Goal: Task Accomplishment & Management: Use online tool/utility

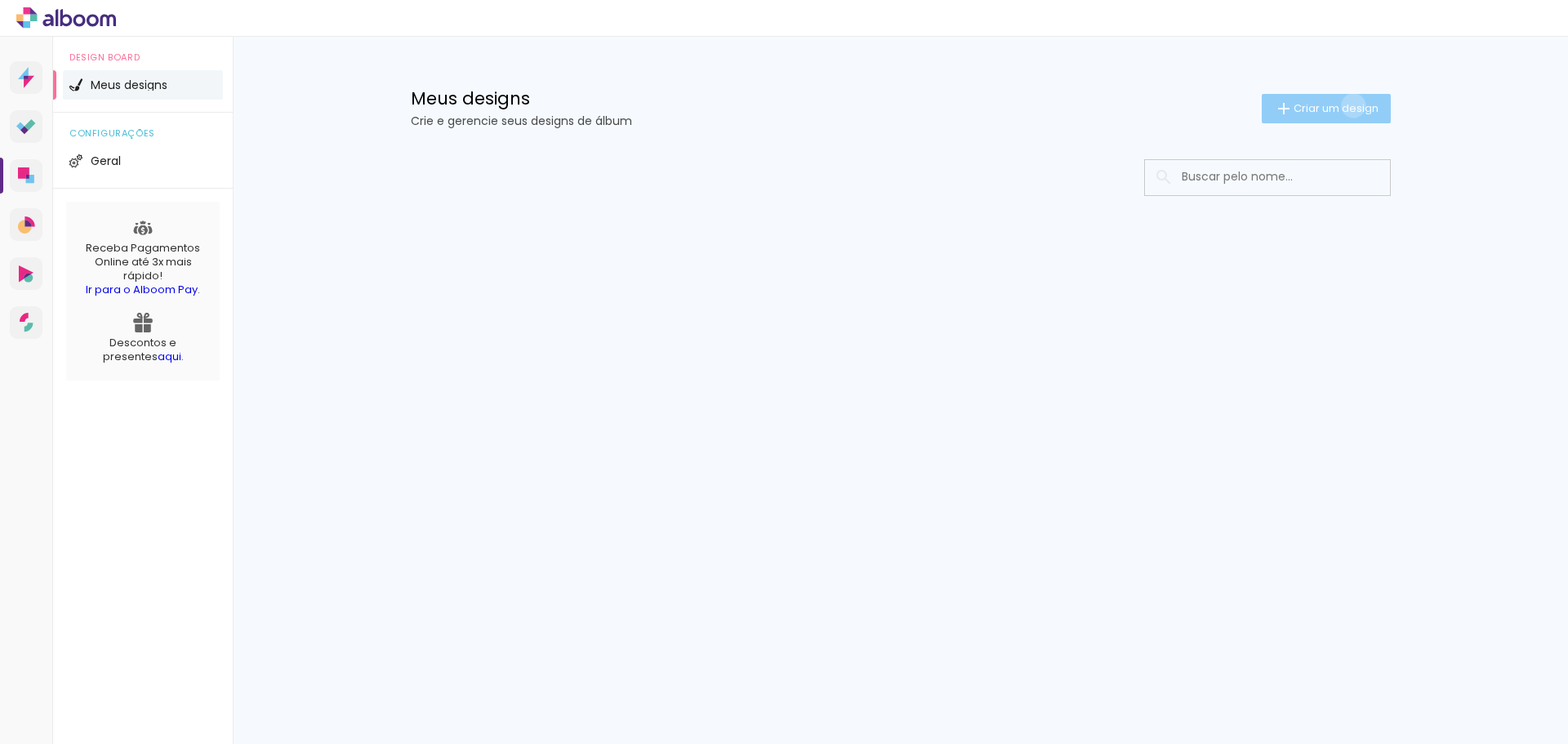
click at [1350, 105] on span "Criar um design" at bounding box center [1336, 108] width 85 height 11
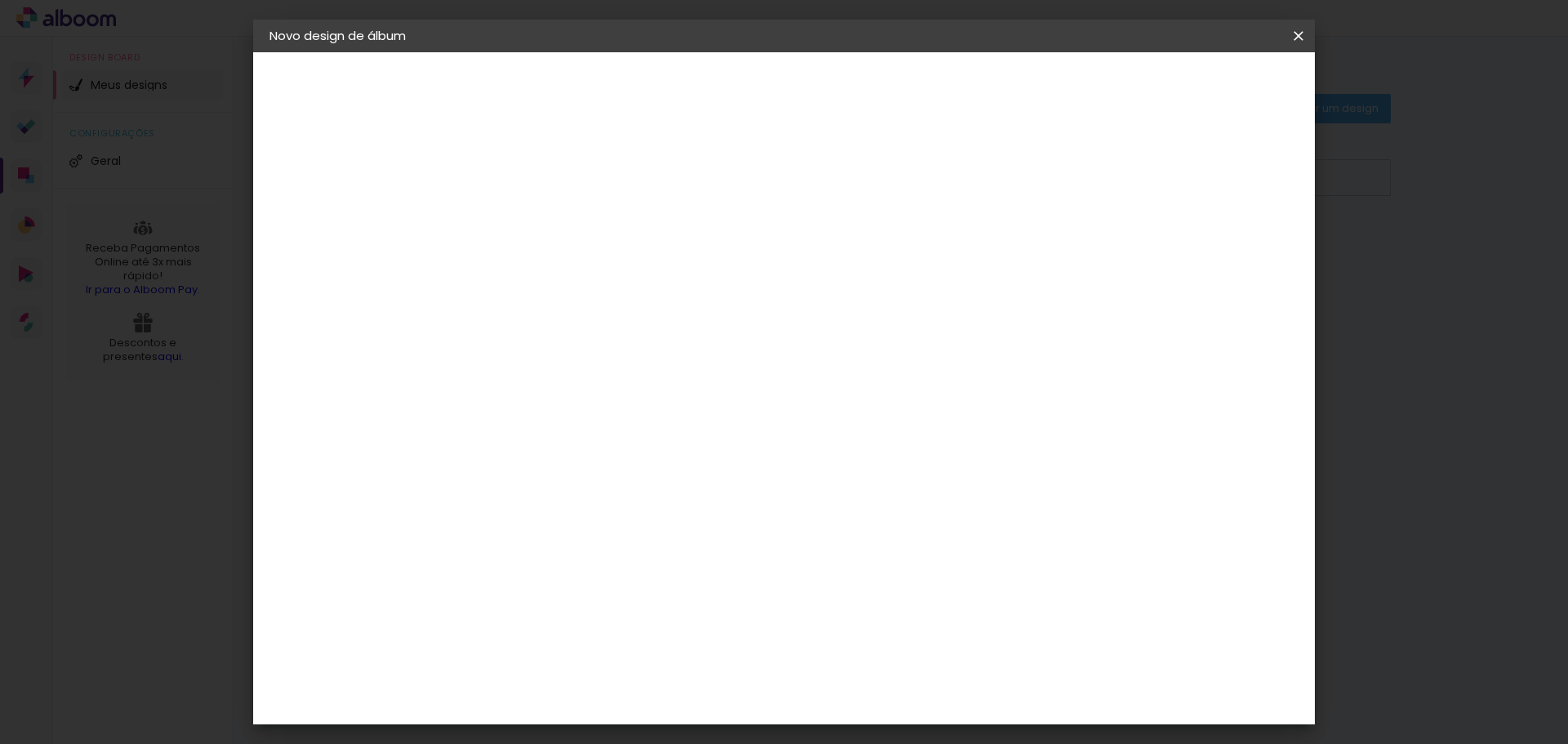
click at [537, 221] on input at bounding box center [537, 219] width 0 height 25
type input "vana"
type paper-input "vana"
click at [0, 0] on slot "Avançar" at bounding box center [0, 0] width 0 height 0
click at [661, 317] on input at bounding box center [578, 311] width 165 height 20
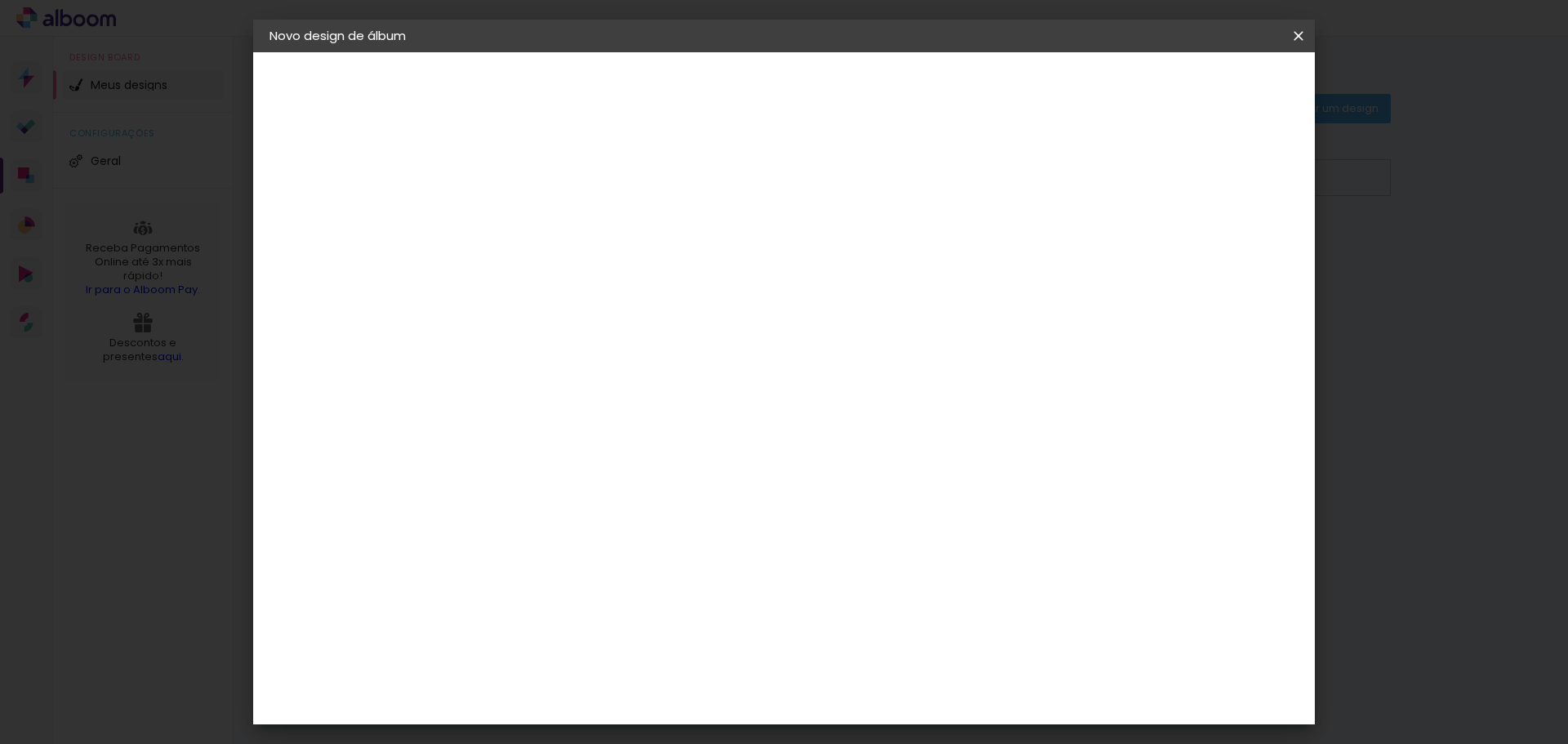
type input "encade"
type paper-input "encade"
click at [616, 258] on input "[GEOGRAPHIC_DATA]" at bounding box center [556, 261] width 120 height 20
click at [0, 0] on slot "Tamanho Livre" at bounding box center [0, 0] width 0 height 0
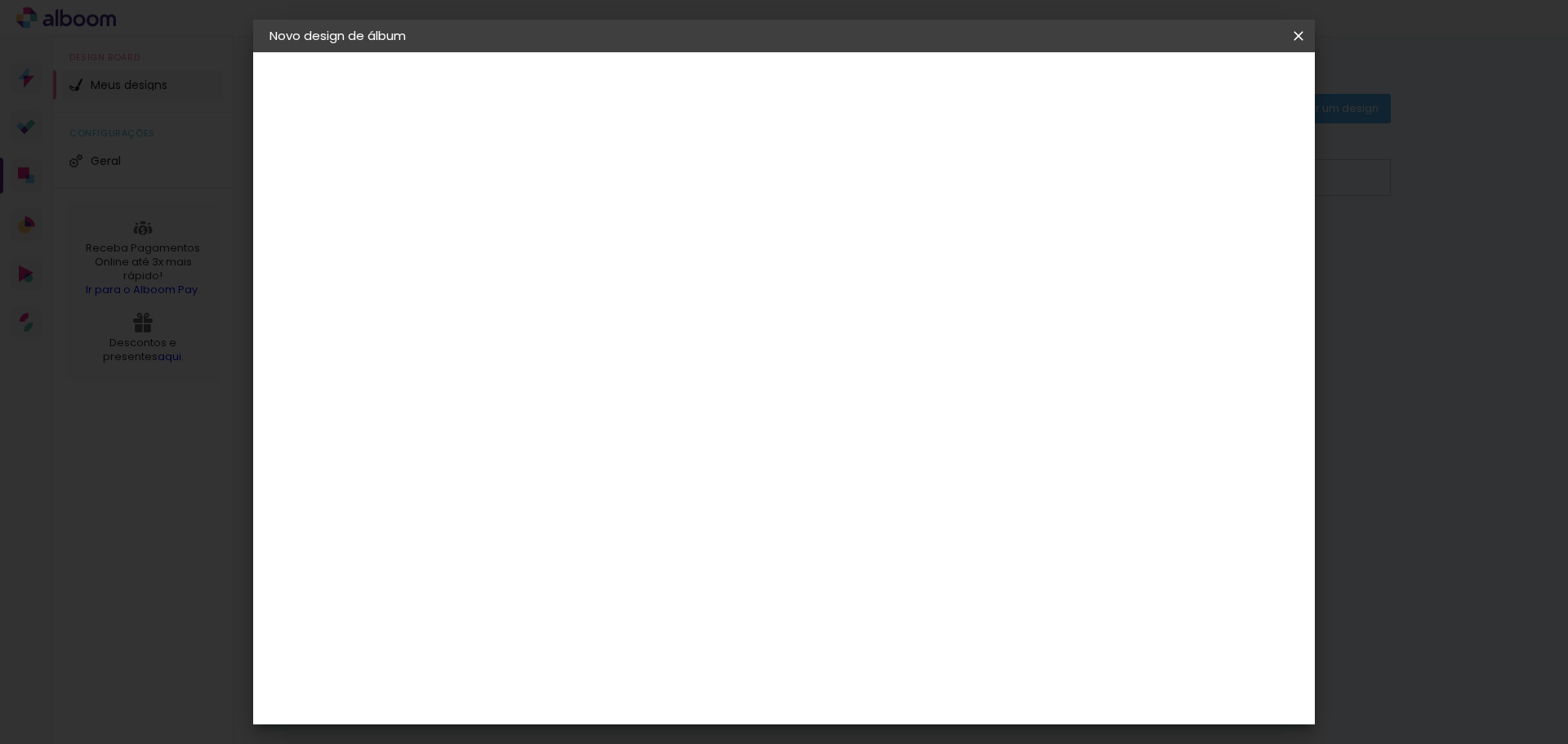
click at [0, 0] on slot "Avançar" at bounding box center [0, 0] width 0 height 0
type input "3"
type paper-input "3"
click at [547, 180] on input "3" at bounding box center [525, 187] width 56 height 20
type input "4"
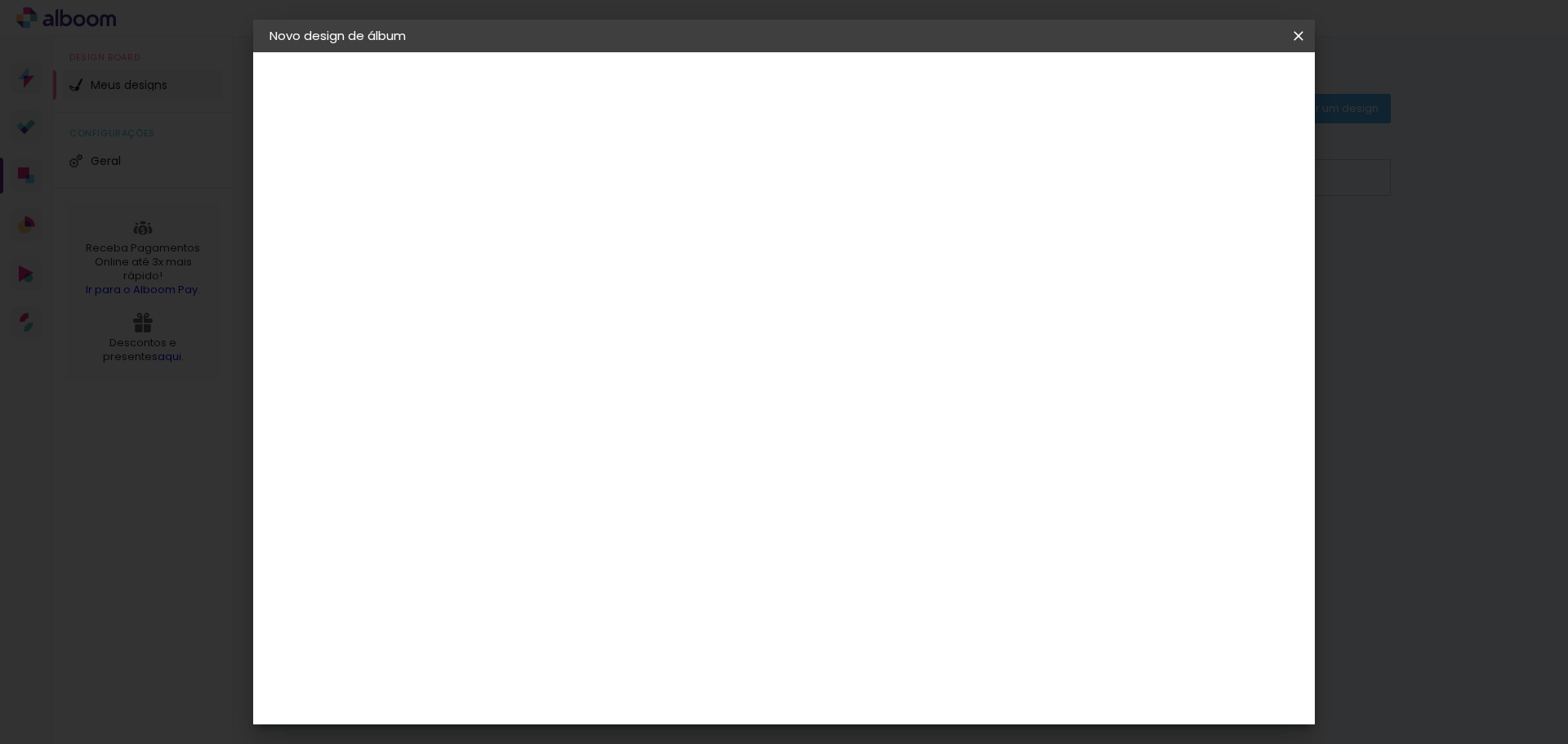
type paper-input "4"
click at [547, 180] on input "4" at bounding box center [525, 187] width 56 height 20
type input "5"
type paper-input "5"
click at [547, 180] on input "5" at bounding box center [525, 187] width 56 height 20
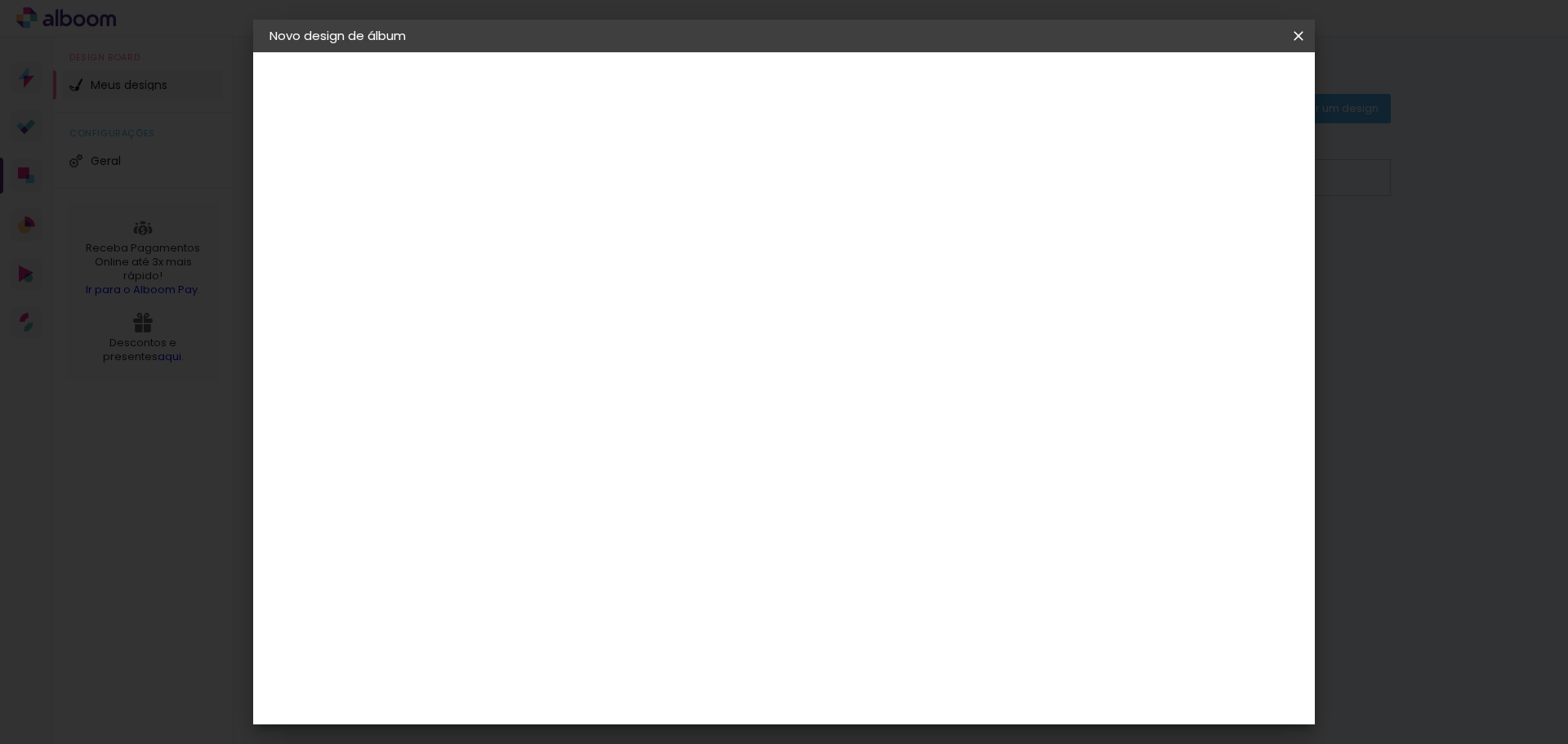
click at [1115, 191] on div at bounding box center [1108, 187] width 14 height 14
type paper-checkbox "on"
click at [1197, 92] on span "Iniciar design" at bounding box center [1159, 86] width 75 height 11
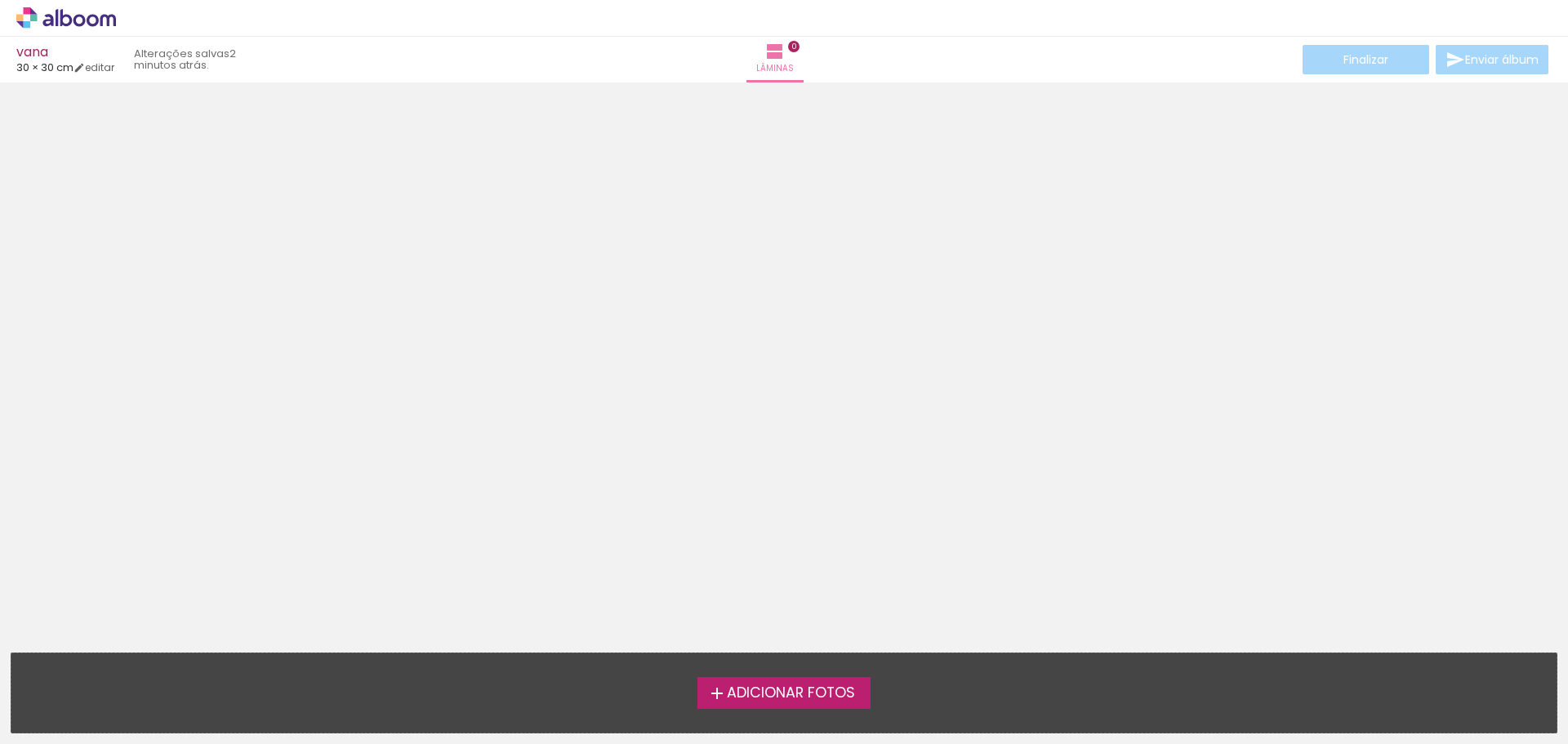
click at [788, 691] on span "Adicionar Fotos" at bounding box center [791, 692] width 128 height 14
click at [0, 0] on input "file" at bounding box center [0, 0] width 0 height 0
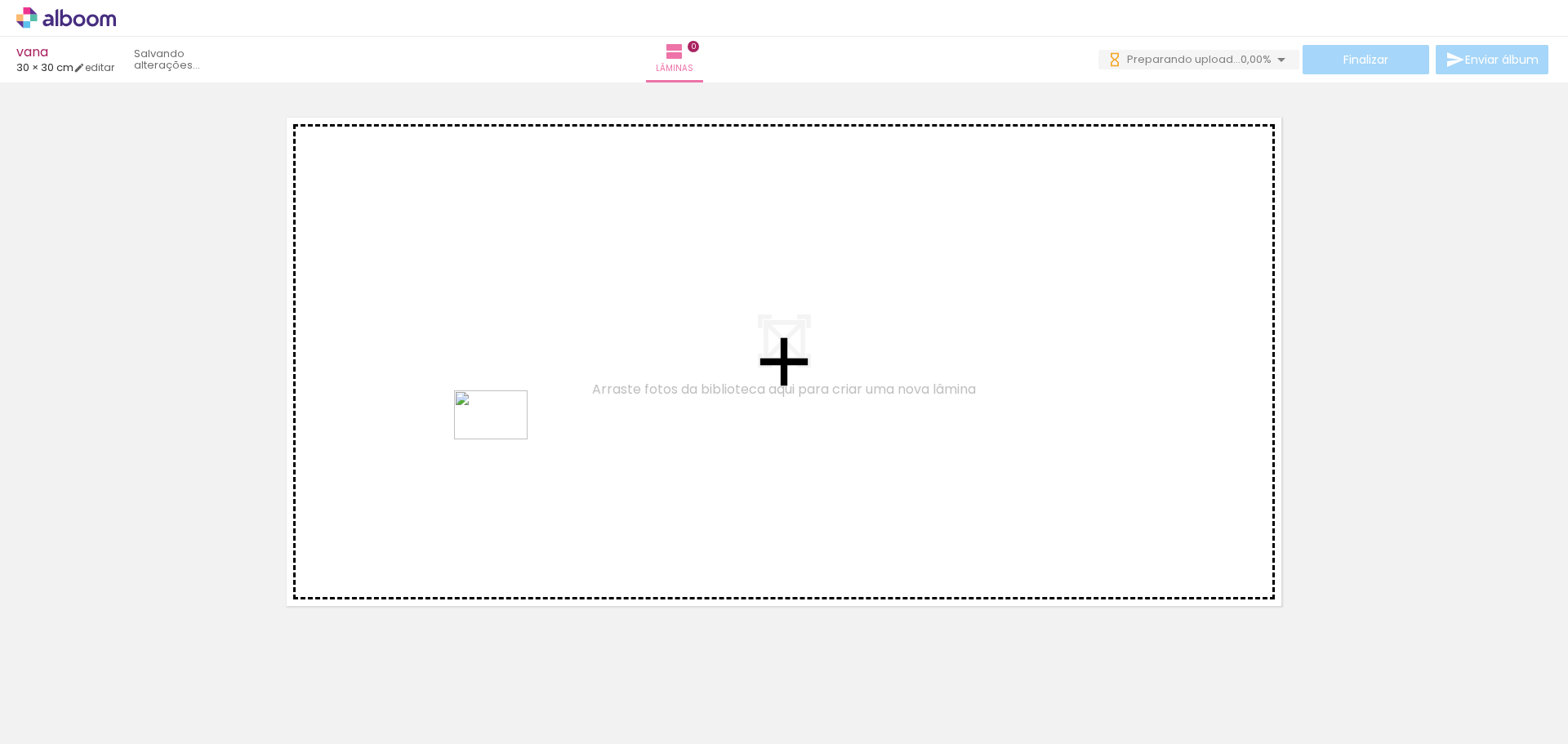
drag, startPoint x: 356, startPoint y: 698, endPoint x: 513, endPoint y: 412, distance: 326.3
click at [513, 412] on quentale-workspace at bounding box center [784, 372] width 1568 height 744
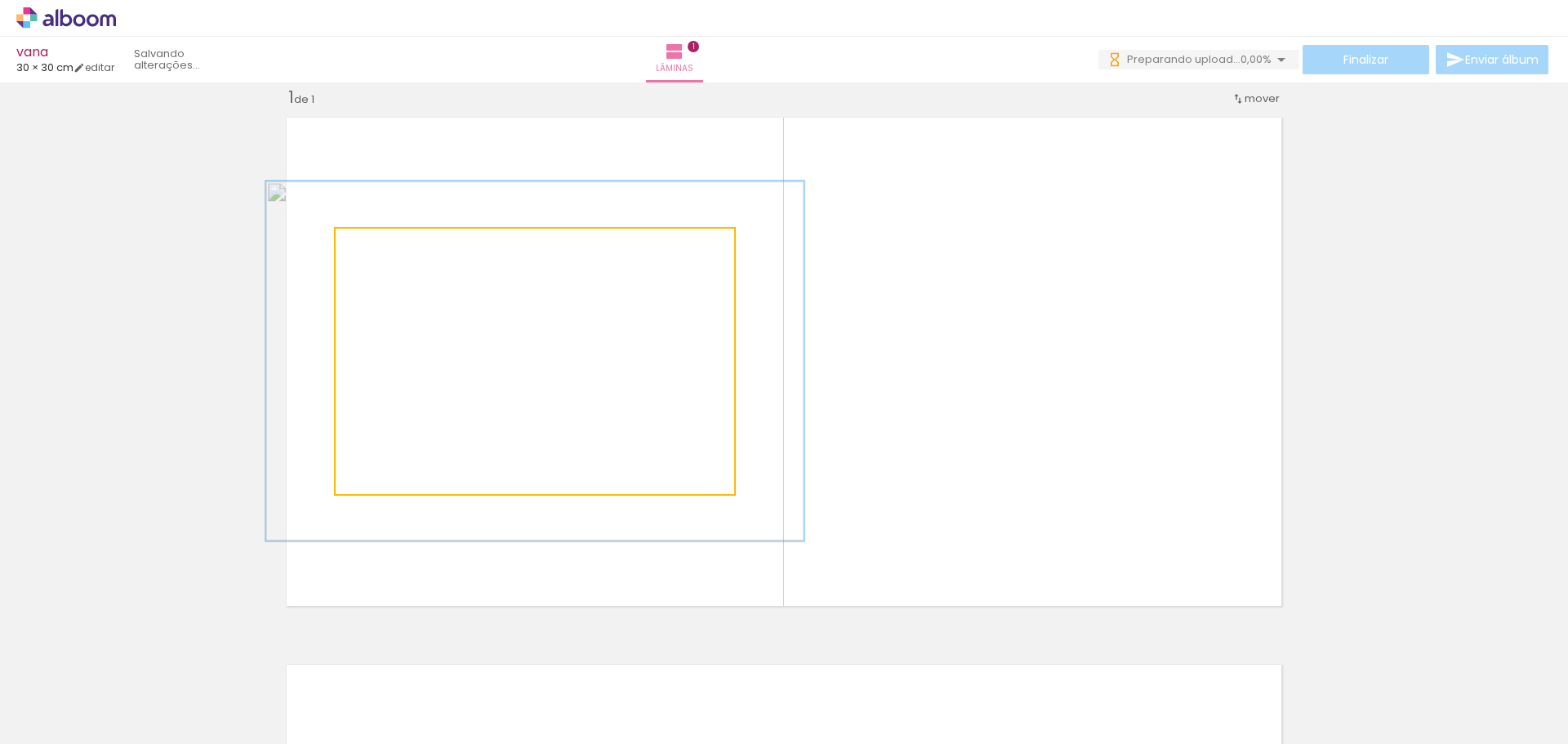
drag, startPoint x: 371, startPoint y: 246, endPoint x: 392, endPoint y: 246, distance: 21.0
type paper-slider "135"
click at [392, 246] on div at bounding box center [393, 245] width 14 height 14
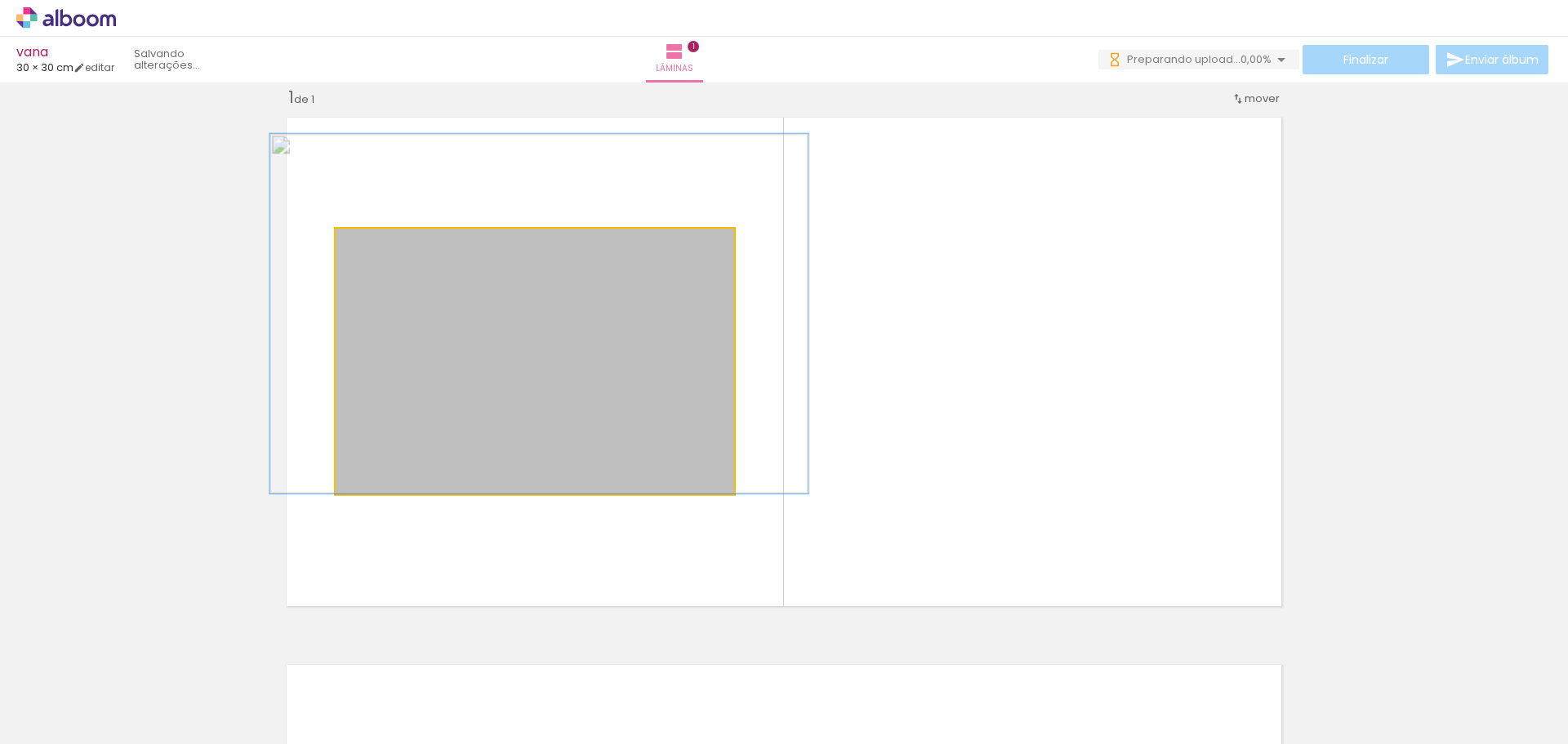
drag, startPoint x: 504, startPoint y: 357, endPoint x: 508, endPoint y: 306, distance: 51.2
drag, startPoint x: 548, startPoint y: 376, endPoint x: 545, endPoint y: 367, distance: 9.5
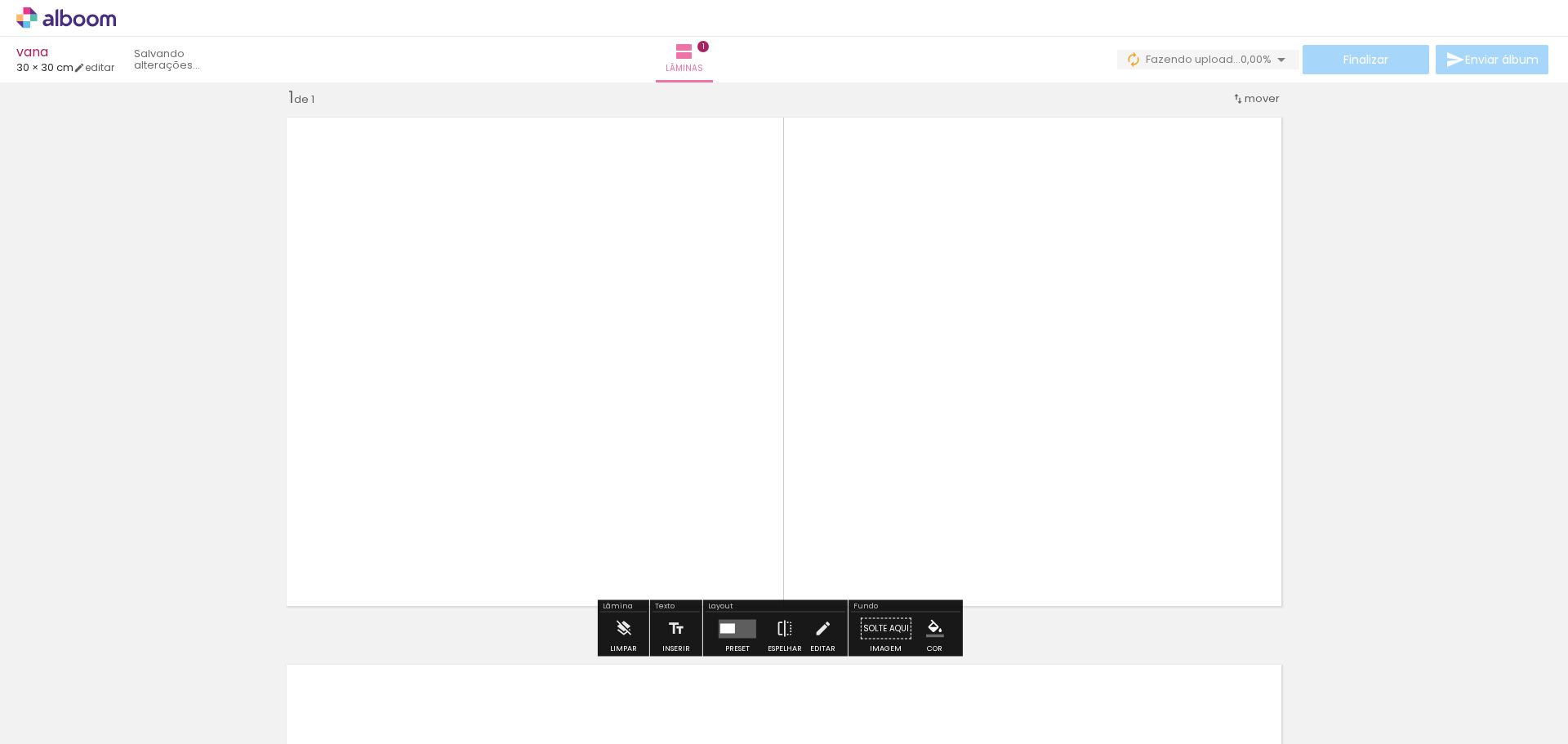
click at [582, 186] on quentale-layouter at bounding box center [784, 361] width 1013 height 506
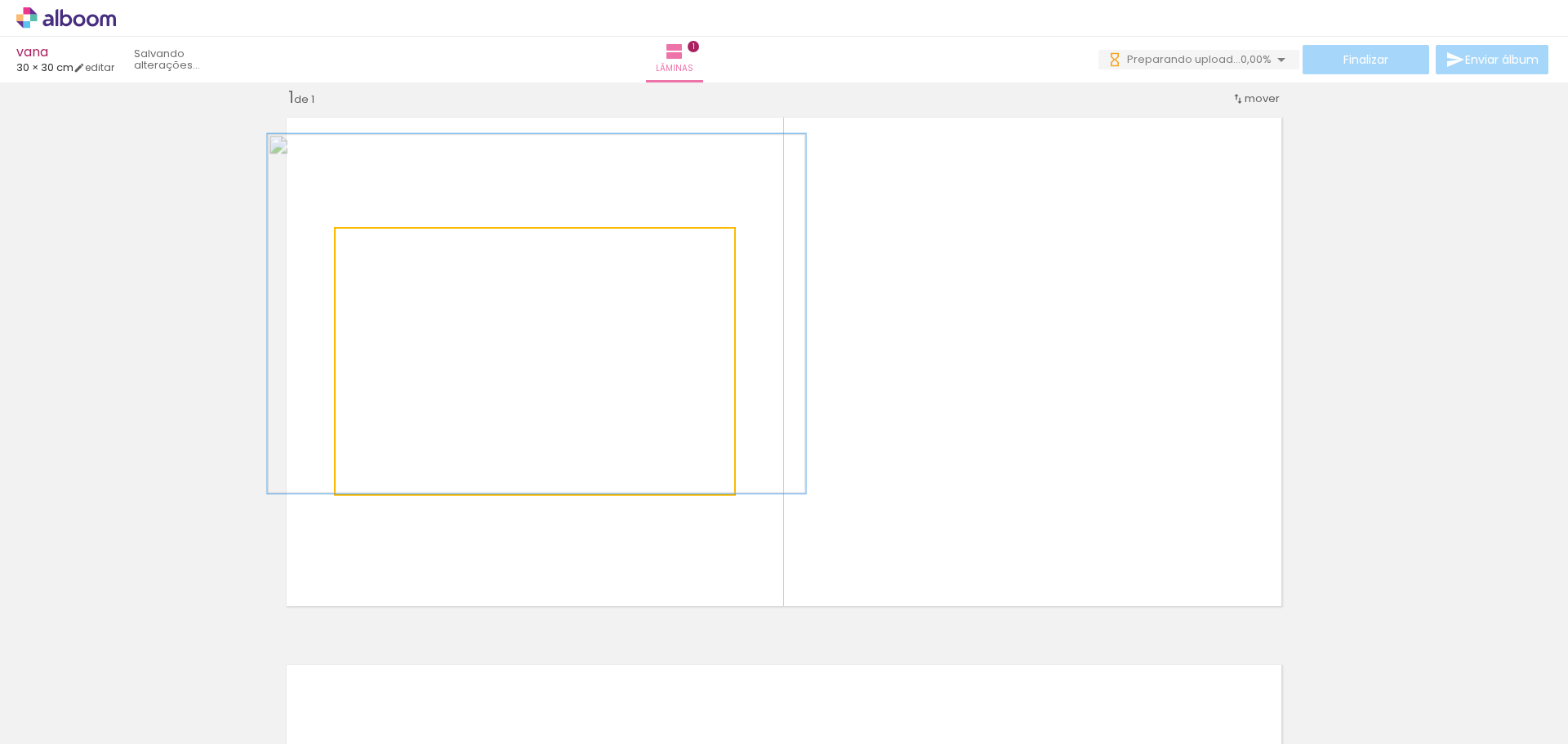
click at [605, 236] on quentale-photo at bounding box center [535, 361] width 398 height 265
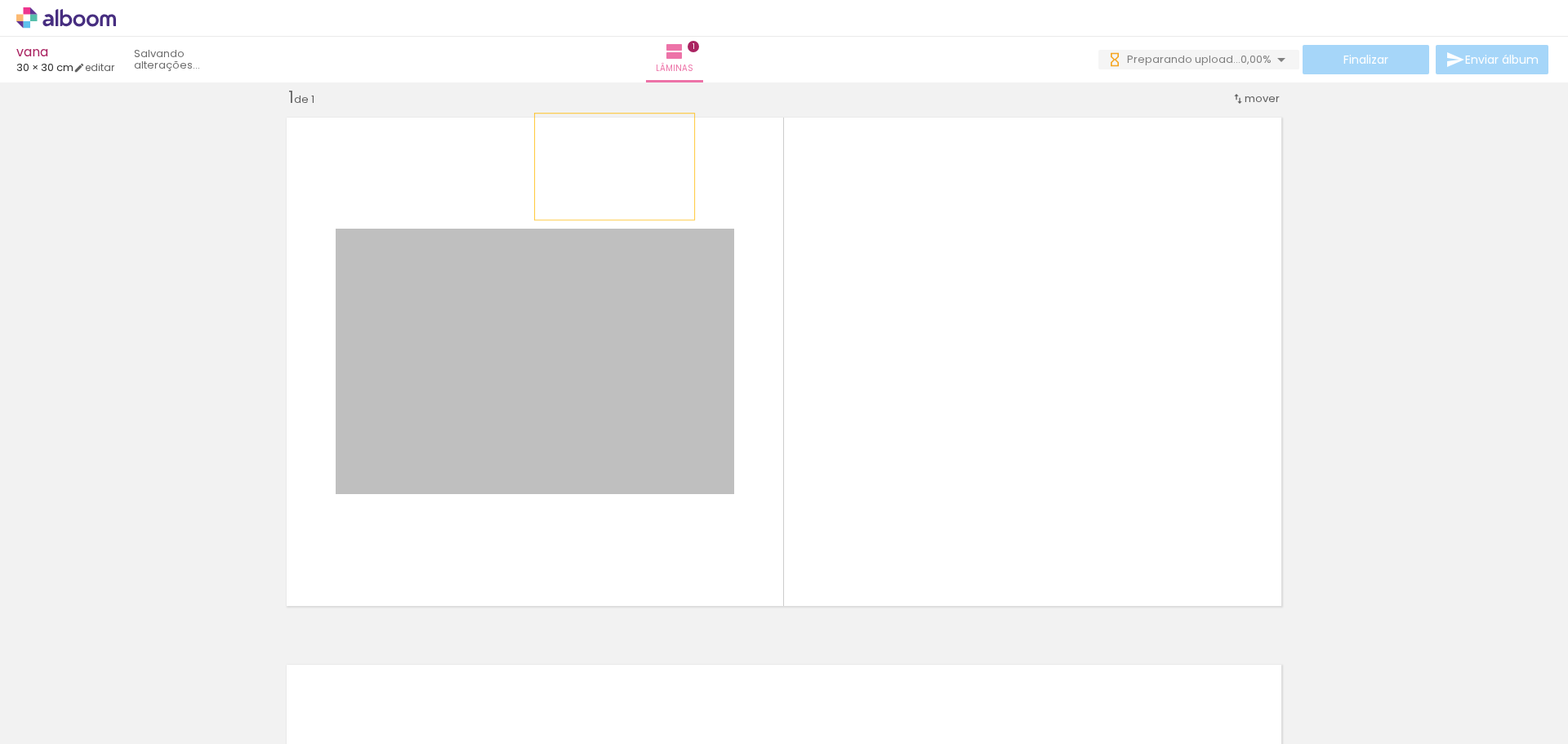
drag, startPoint x: 606, startPoint y: 242, endPoint x: 609, endPoint y: 167, distance: 75.1
click at [609, 167] on quentale-layouter at bounding box center [784, 361] width 1013 height 506
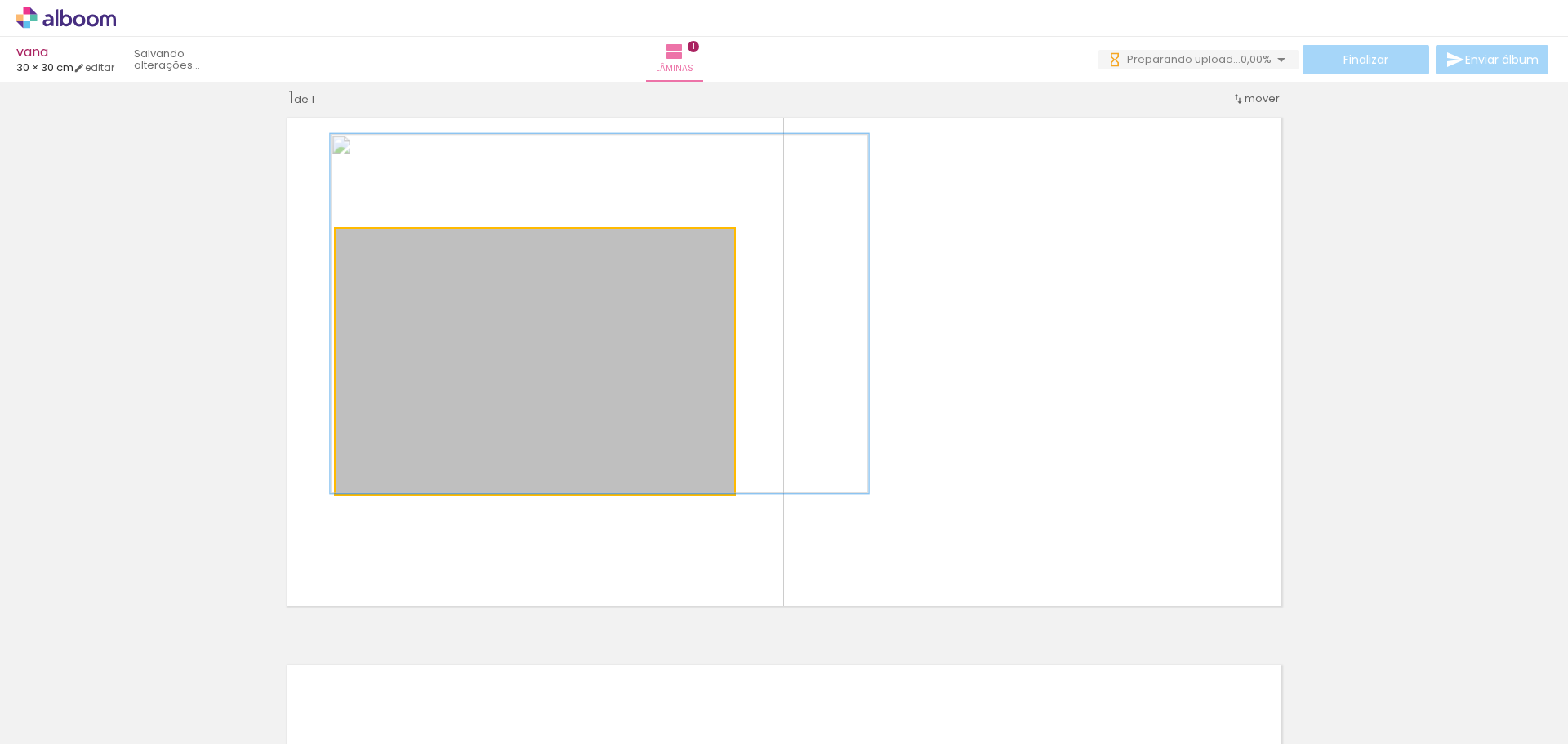
drag, startPoint x: 647, startPoint y: 268, endPoint x: 707, endPoint y: 247, distance: 63.6
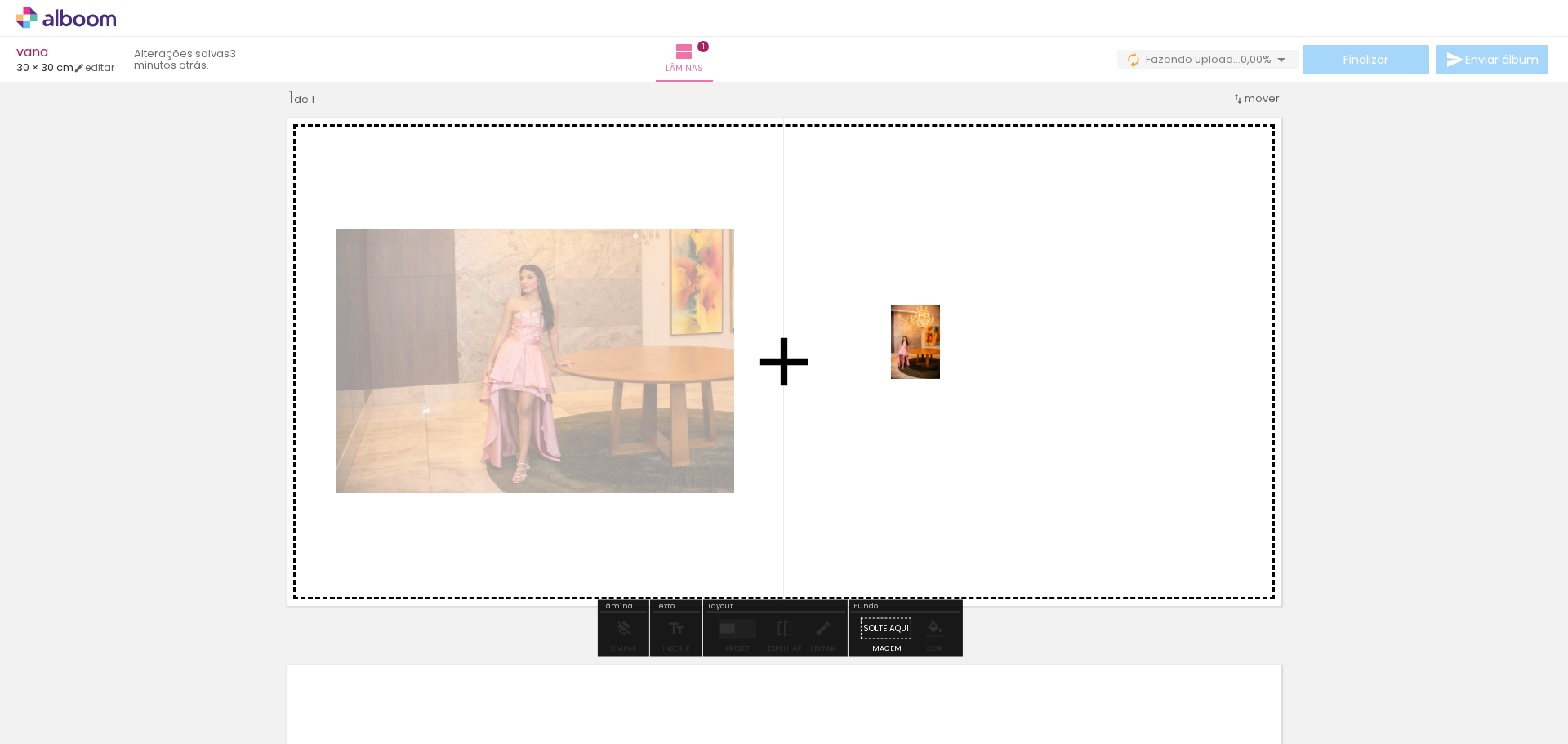
drag, startPoint x: 654, startPoint y: 465, endPoint x: 938, endPoint y: 465, distance: 284.0
click at [940, 379] on quentale-workspace at bounding box center [784, 372] width 1568 height 744
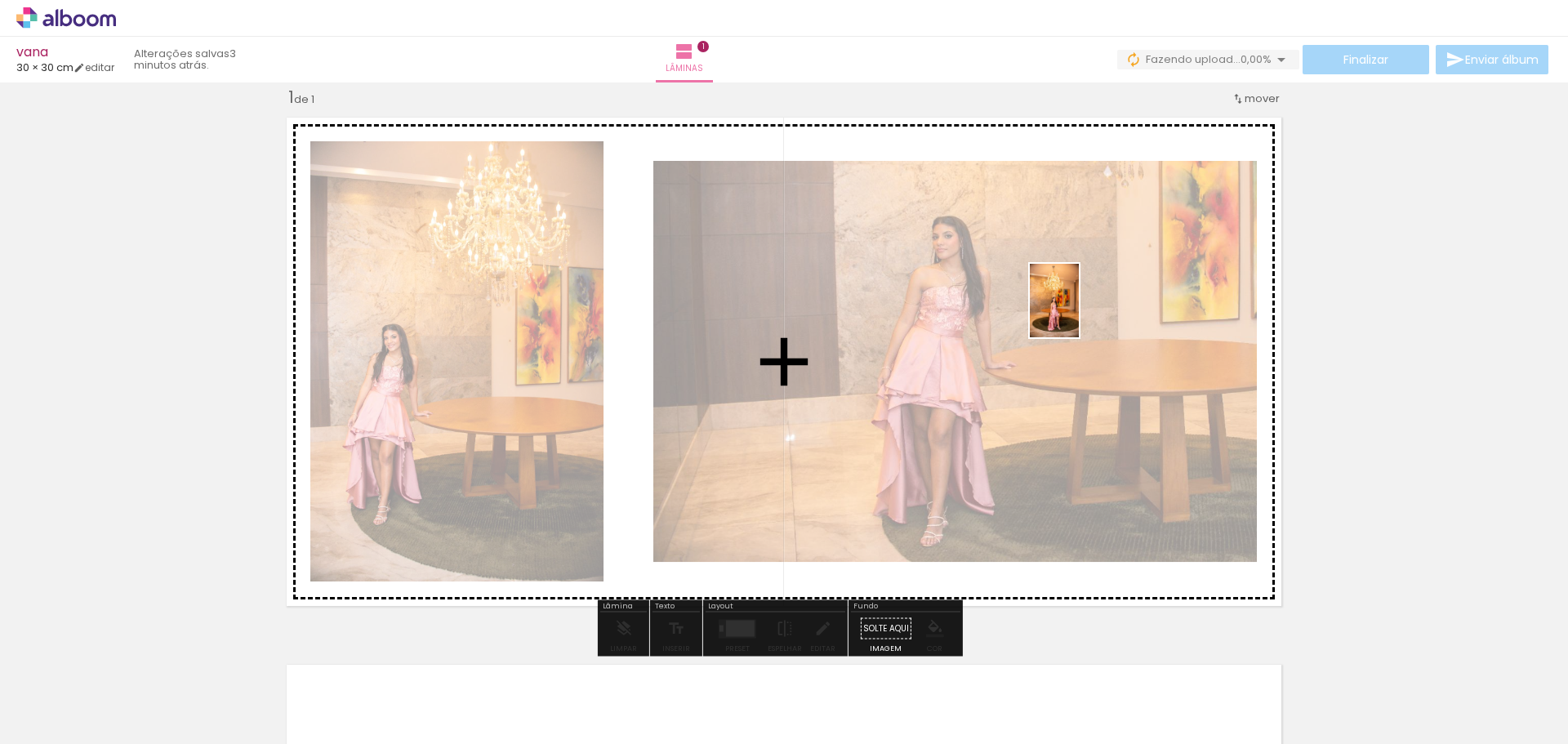
drag, startPoint x: 540, startPoint y: 691, endPoint x: 1082, endPoint y: 311, distance: 661.9
click at [1082, 311] on quentale-workspace at bounding box center [784, 372] width 1568 height 744
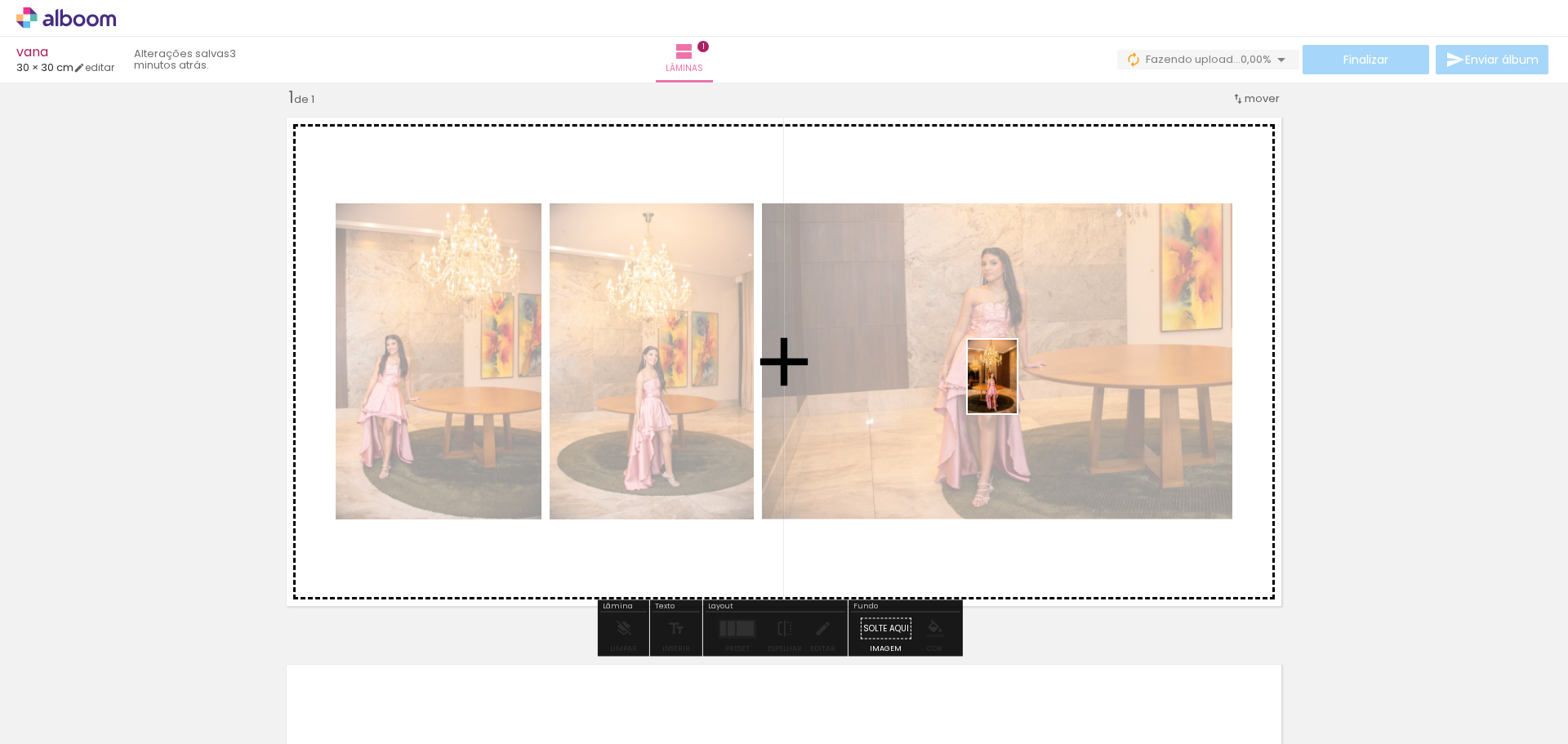
drag, startPoint x: 742, startPoint y: 681, endPoint x: 990, endPoint y: 464, distance: 329.5
click at [1024, 380] on quentale-workspace at bounding box center [784, 372] width 1568 height 744
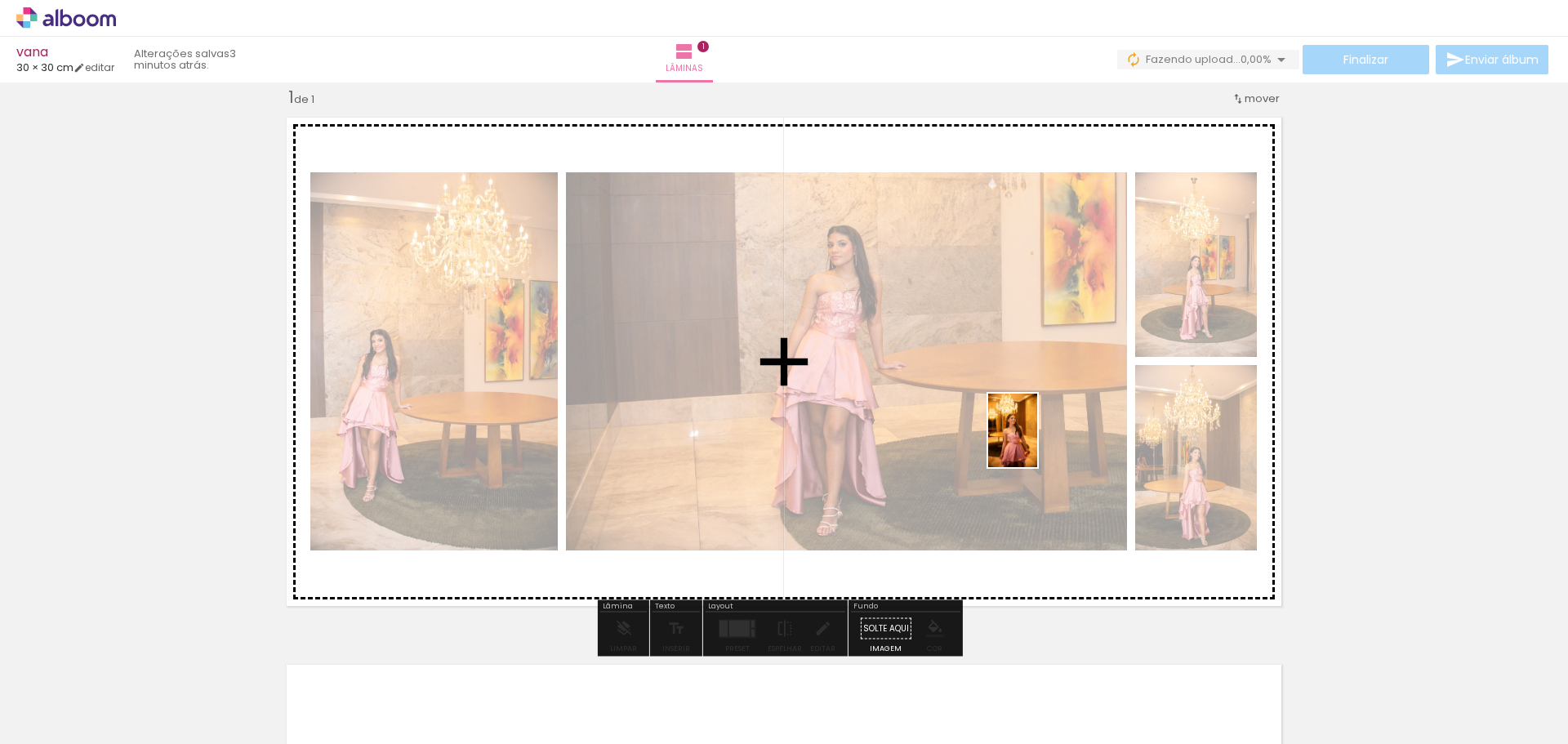
drag, startPoint x: 868, startPoint y: 647, endPoint x: 1037, endPoint y: 442, distance: 265.7
click at [1037, 442] on quentale-workspace at bounding box center [784, 372] width 1568 height 744
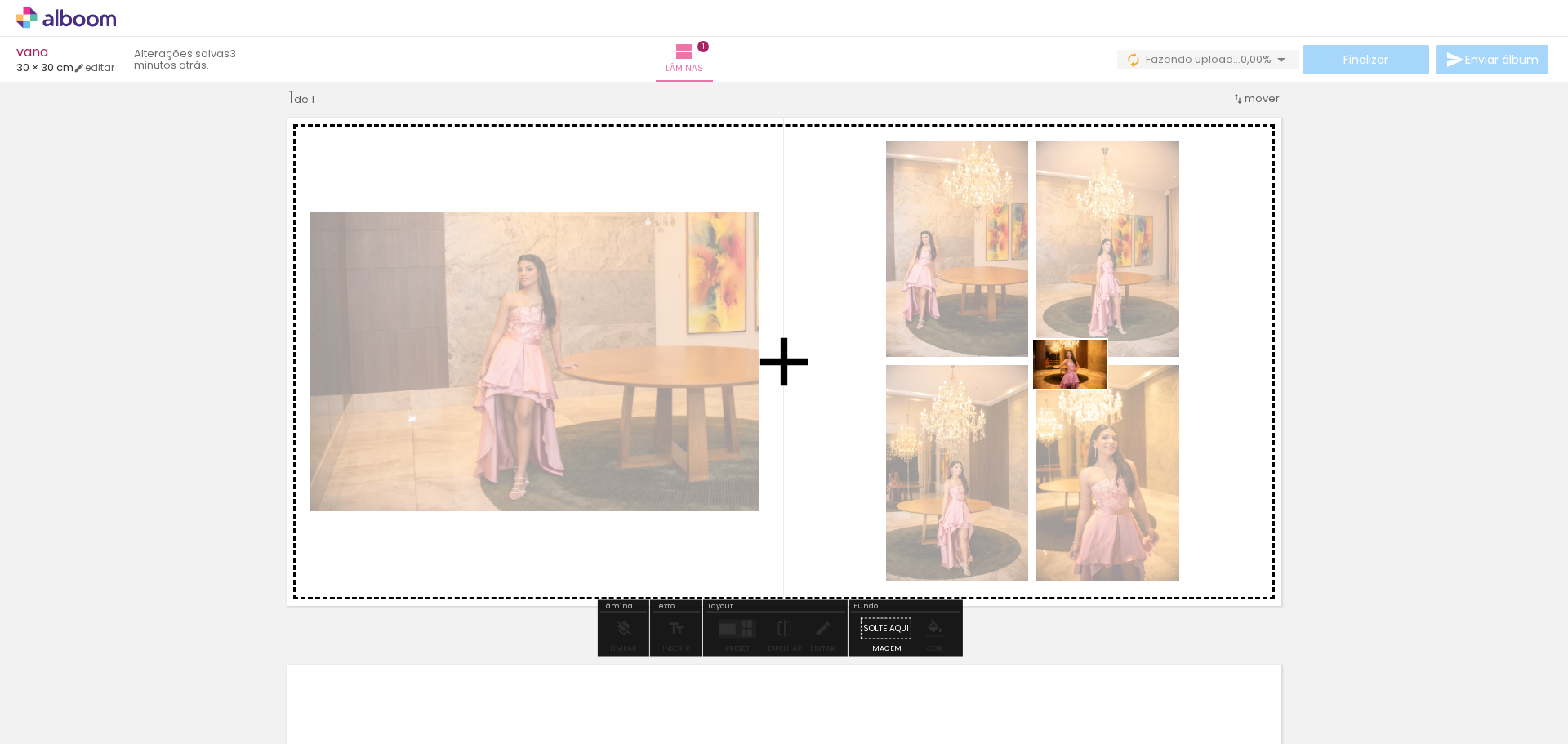
drag, startPoint x: 987, startPoint y: 695, endPoint x: 1082, endPoint y: 389, distance: 320.4
click at [1082, 389] on quentale-workspace at bounding box center [784, 372] width 1568 height 744
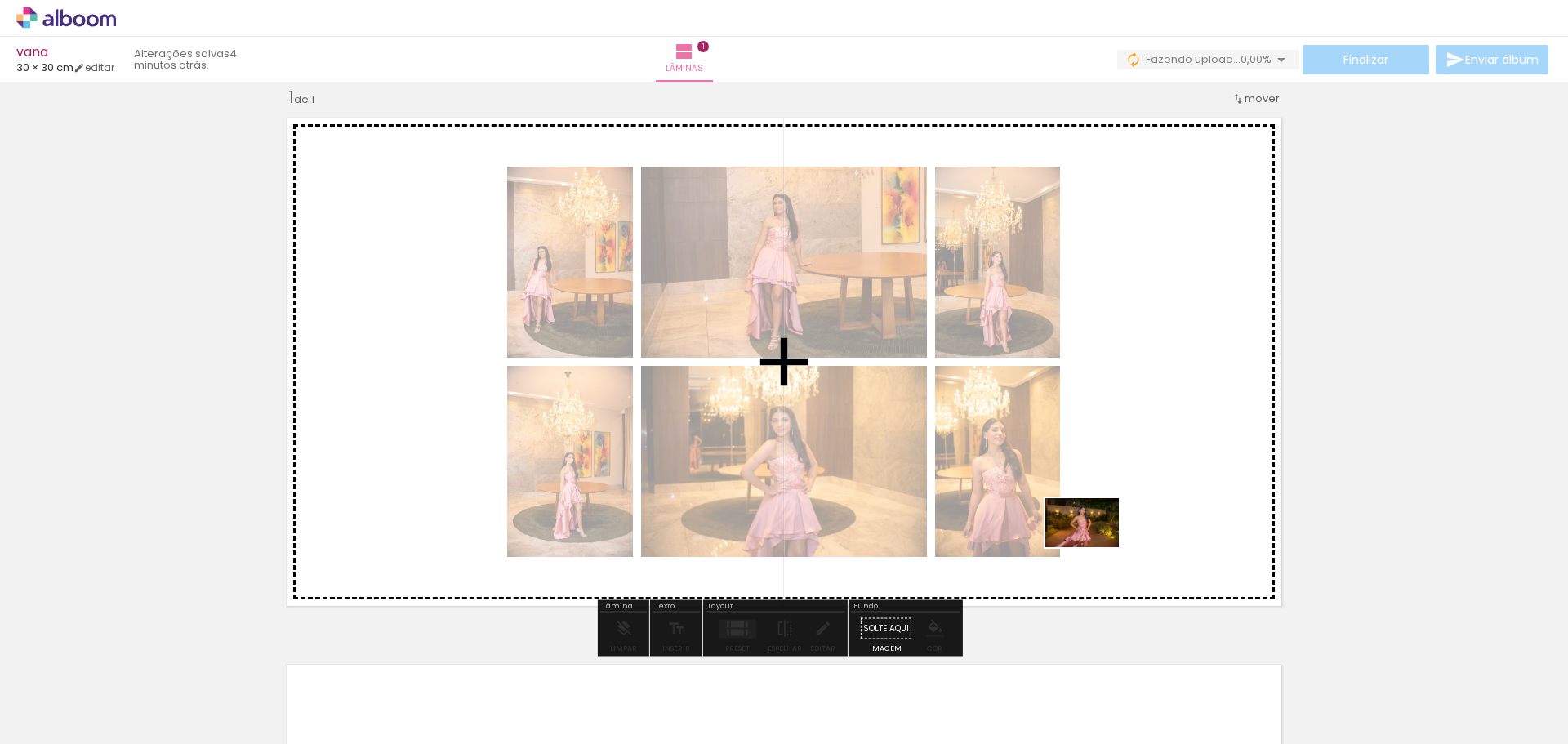
drag, startPoint x: 1092, startPoint y: 704, endPoint x: 1132, endPoint y: 425, distance: 281.9
click at [1132, 426] on quentale-workspace at bounding box center [784, 372] width 1568 height 744
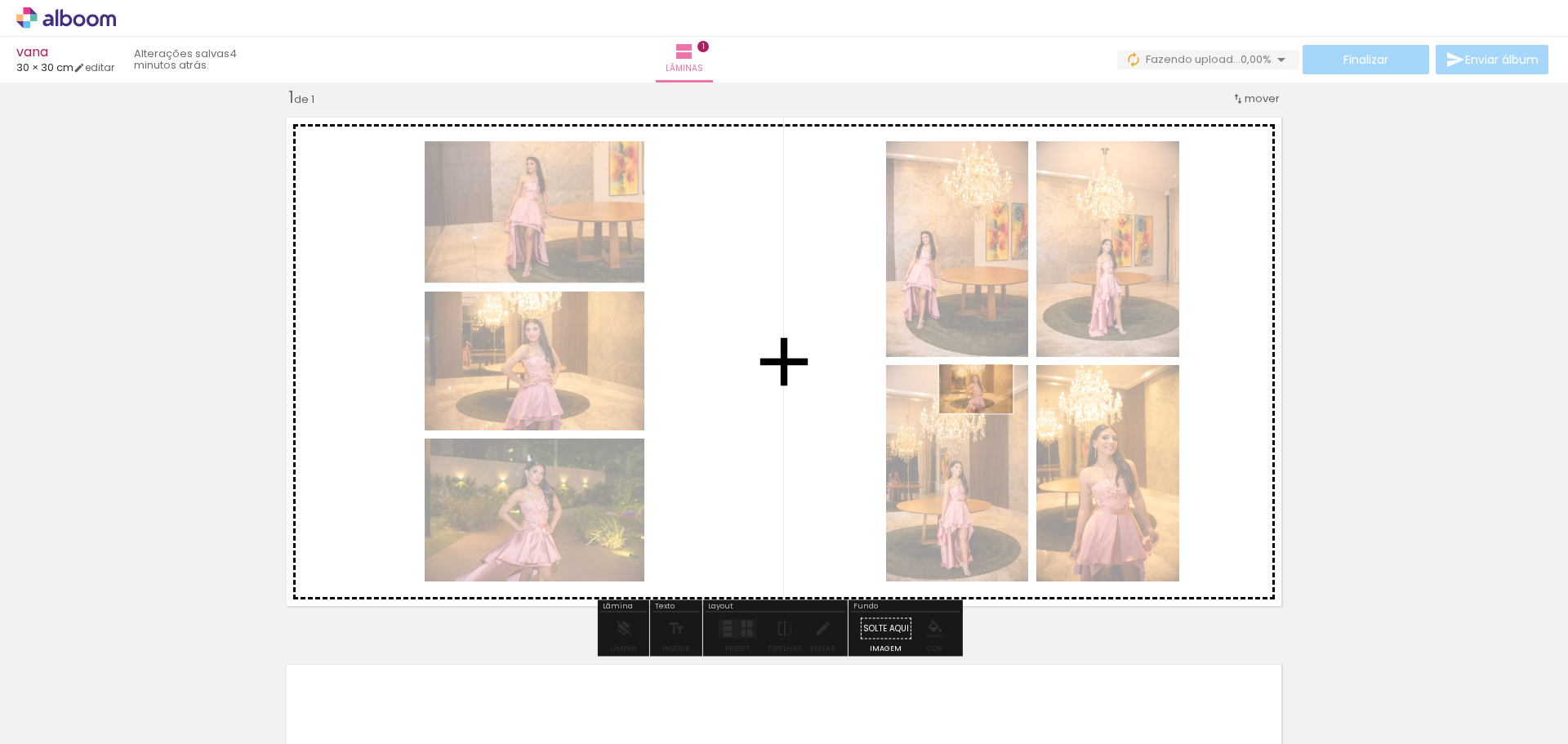
drag, startPoint x: 1001, startPoint y: 705, endPoint x: 988, endPoint y: 414, distance: 291.3
click at [988, 414] on quentale-workspace at bounding box center [784, 372] width 1568 height 744
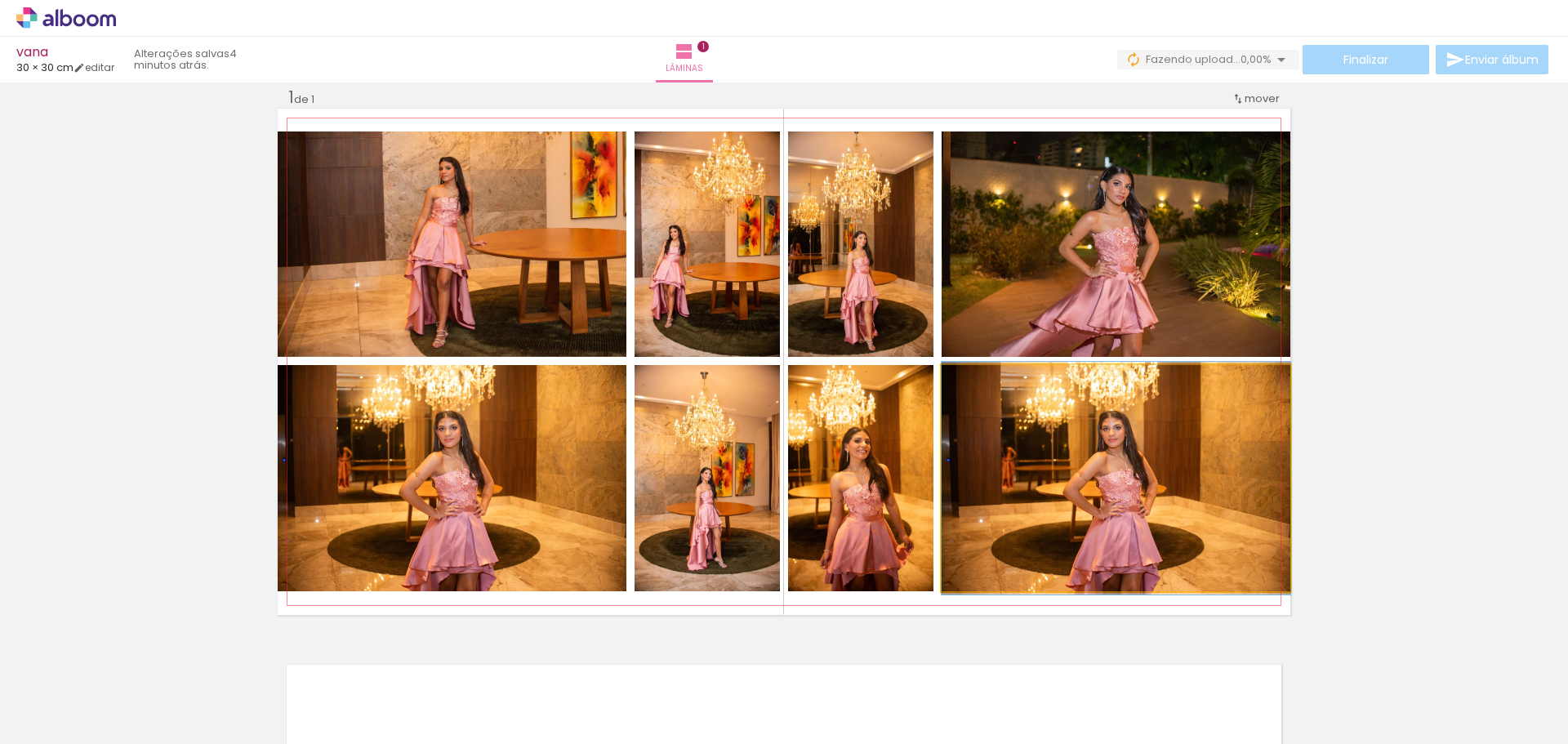
click at [1222, 473] on quentale-photo at bounding box center [1115, 478] width 348 height 226
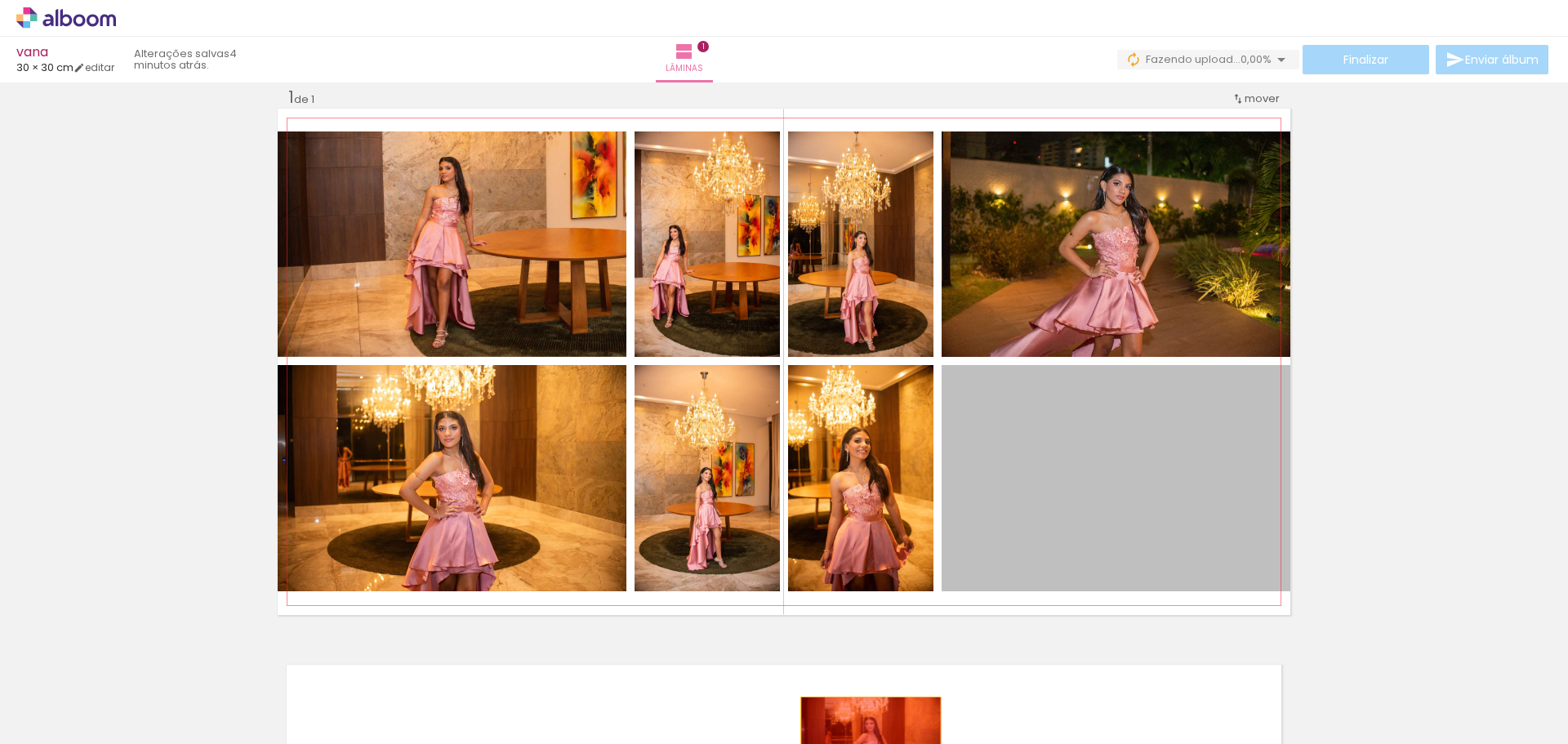
drag, startPoint x: 1222, startPoint y: 473, endPoint x: 861, endPoint y: 756, distance: 458.7
click at [861, 743] on html "link( href="../../bower_components/polymer/polymer.html" rel="import" ) picture…" at bounding box center [784, 372] width 1568 height 744
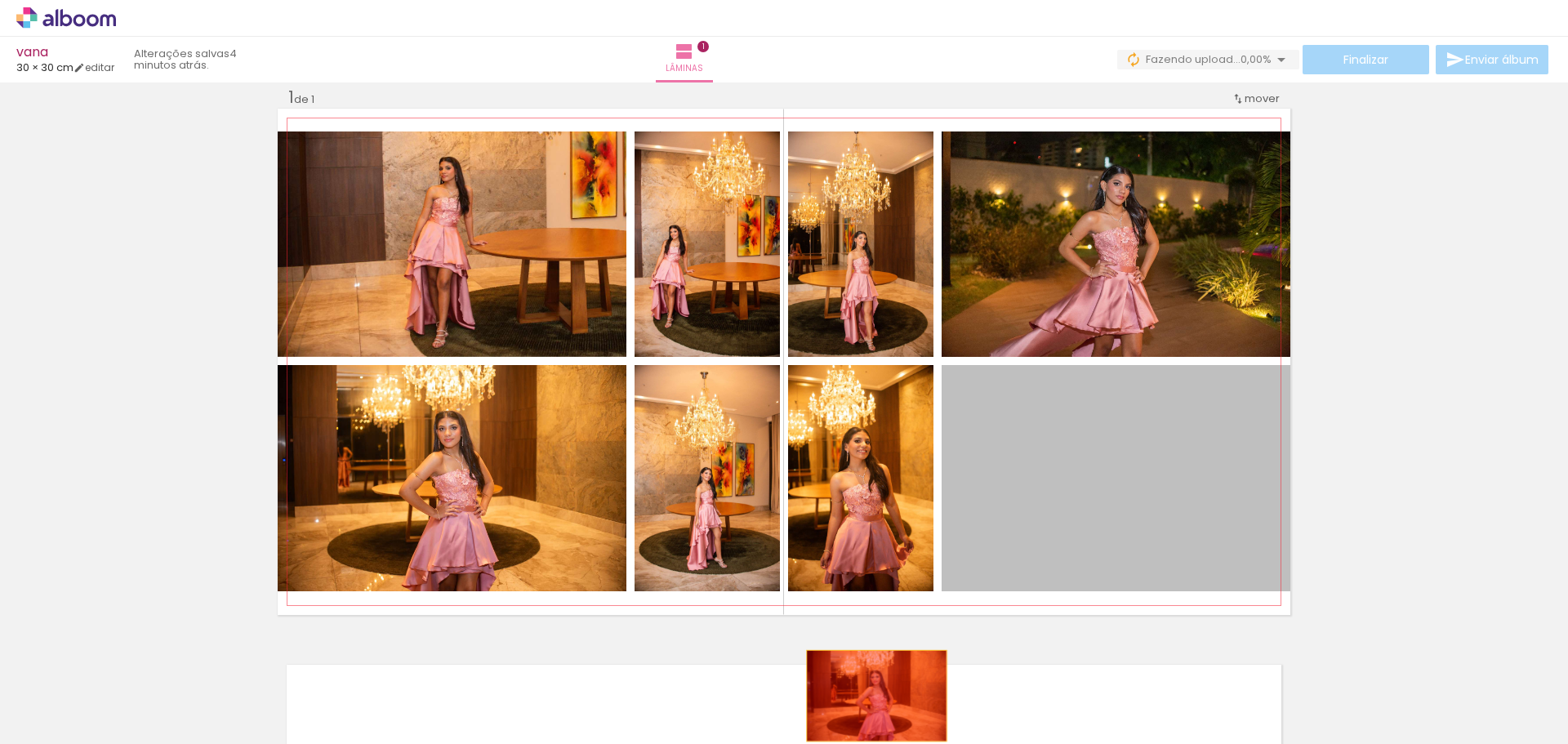
drag, startPoint x: 1015, startPoint y: 493, endPoint x: 859, endPoint y: 671, distance: 236.7
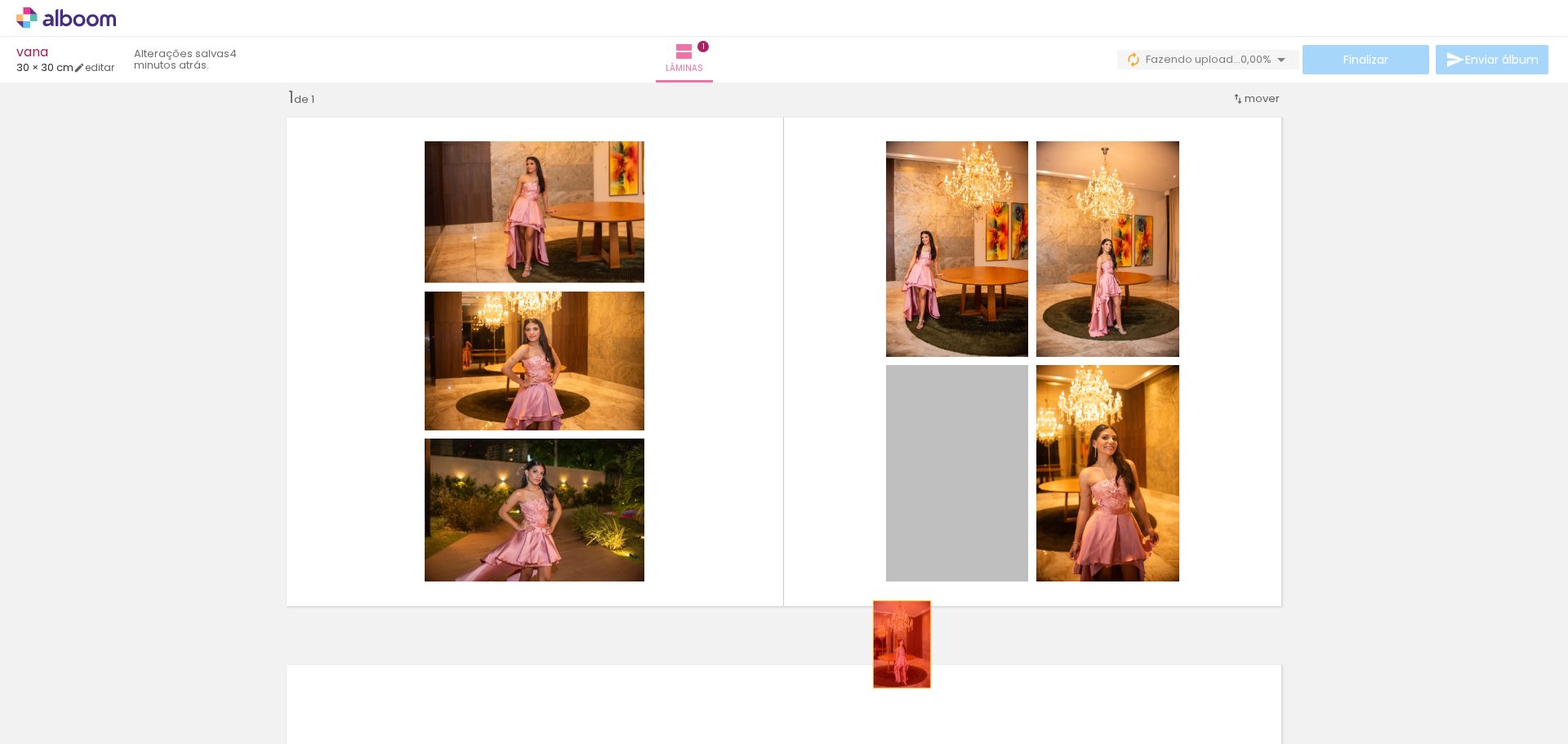
drag, startPoint x: 991, startPoint y: 486, endPoint x: 965, endPoint y: 576, distance: 93.7
click at [876, 671] on quentale-workspace at bounding box center [784, 372] width 1568 height 744
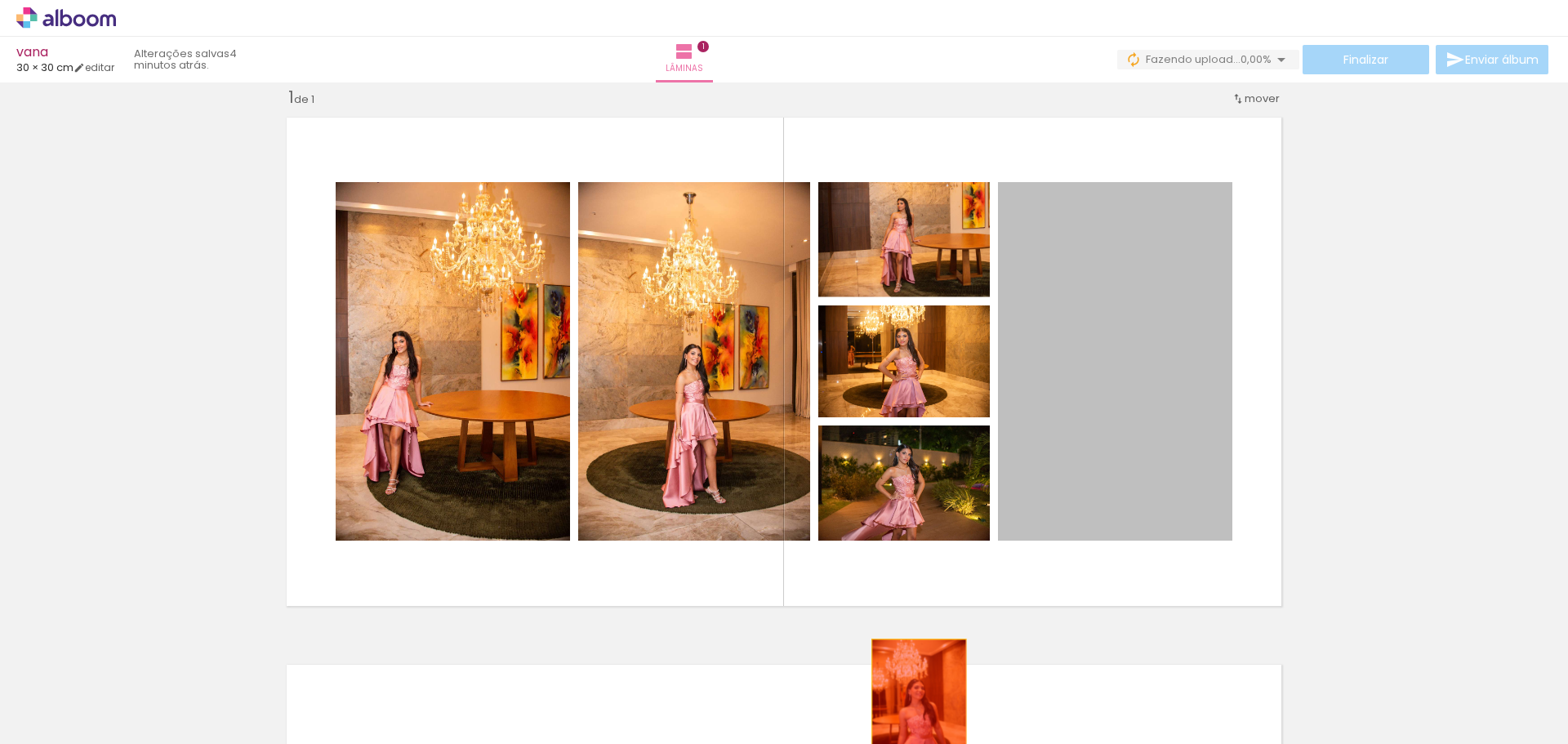
drag, startPoint x: 1093, startPoint y: 491, endPoint x: 896, endPoint y: 730, distance: 309.7
click at [896, 730] on quentale-workspace at bounding box center [784, 372] width 1568 height 744
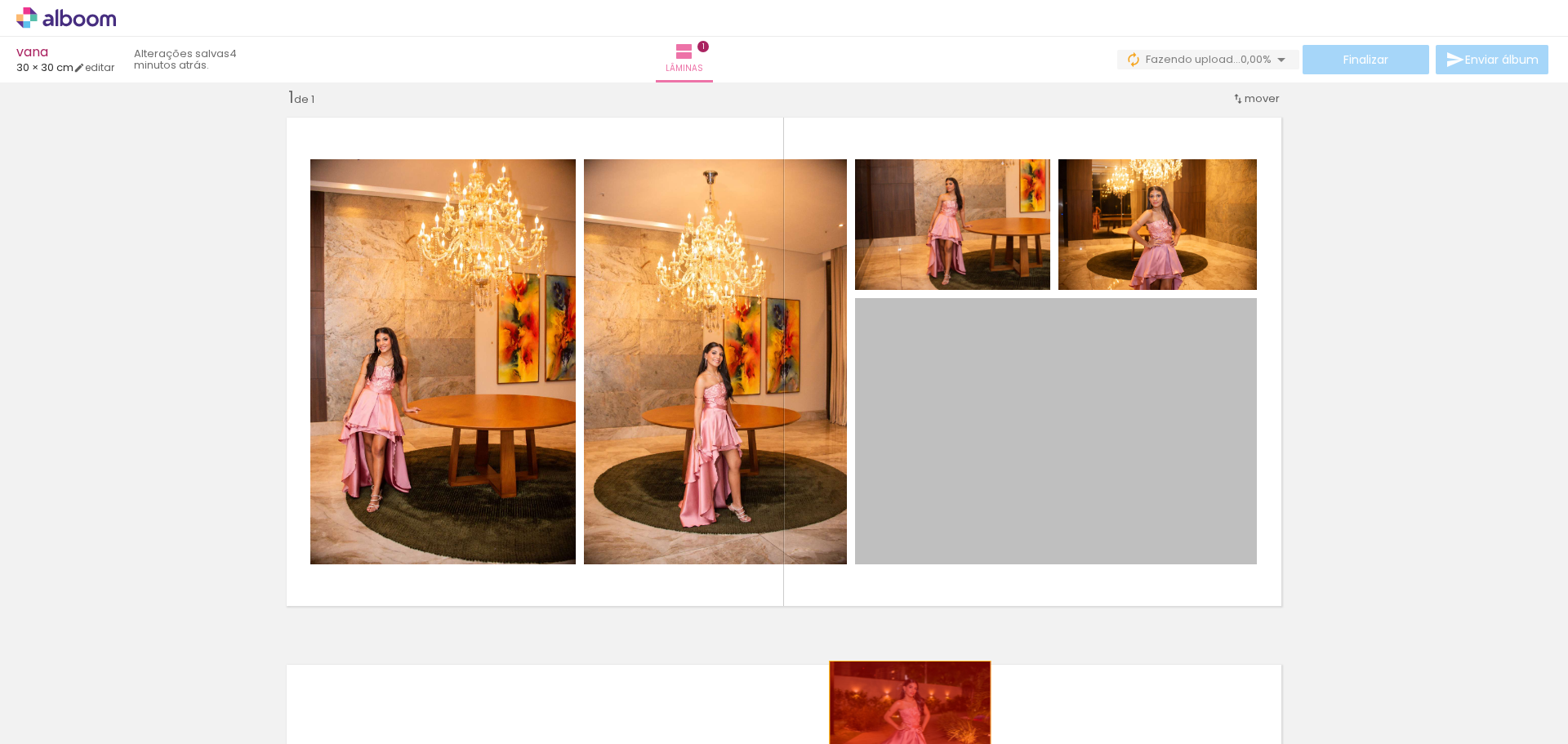
drag, startPoint x: 1023, startPoint y: 474, endPoint x: 879, endPoint y: 713, distance: 279.0
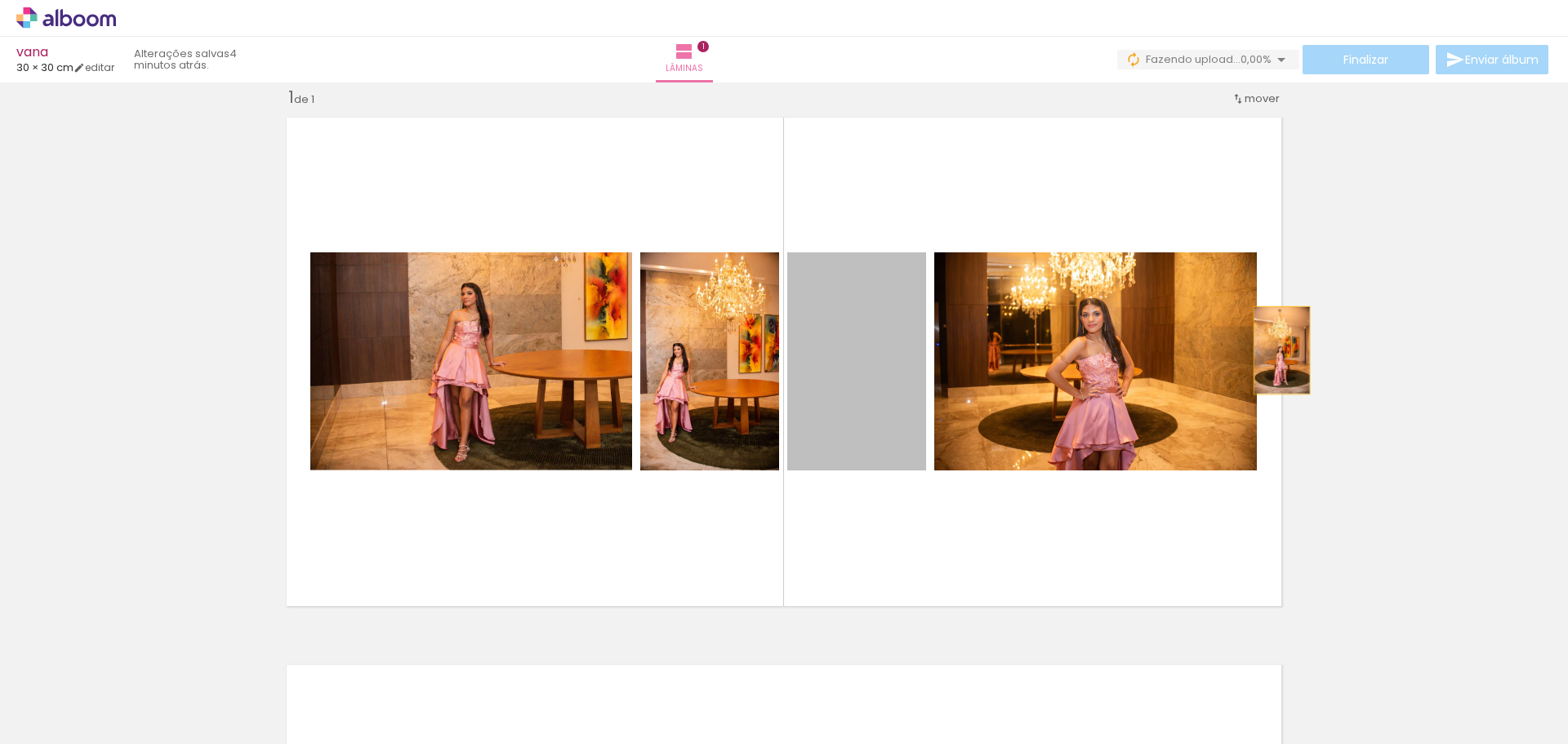
drag, startPoint x: 831, startPoint y: 425, endPoint x: 1271, endPoint y: 348, distance: 446.7
click at [1275, 349] on quentale-layouter at bounding box center [784, 361] width 1013 height 506
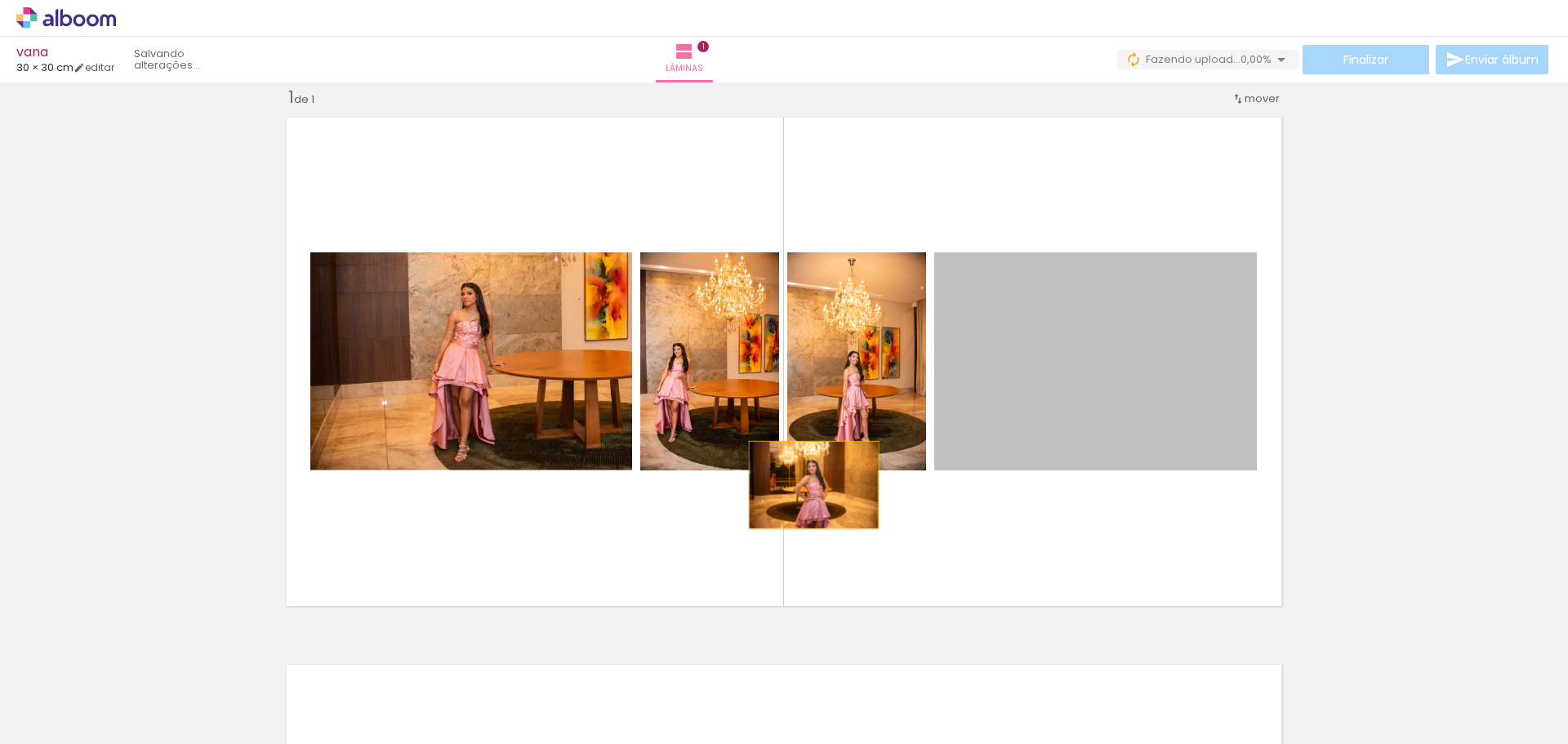
drag, startPoint x: 1052, startPoint y: 507, endPoint x: 807, endPoint y: 485, distance: 246.0
click at [807, 485] on quentale-layouter at bounding box center [784, 361] width 1013 height 506
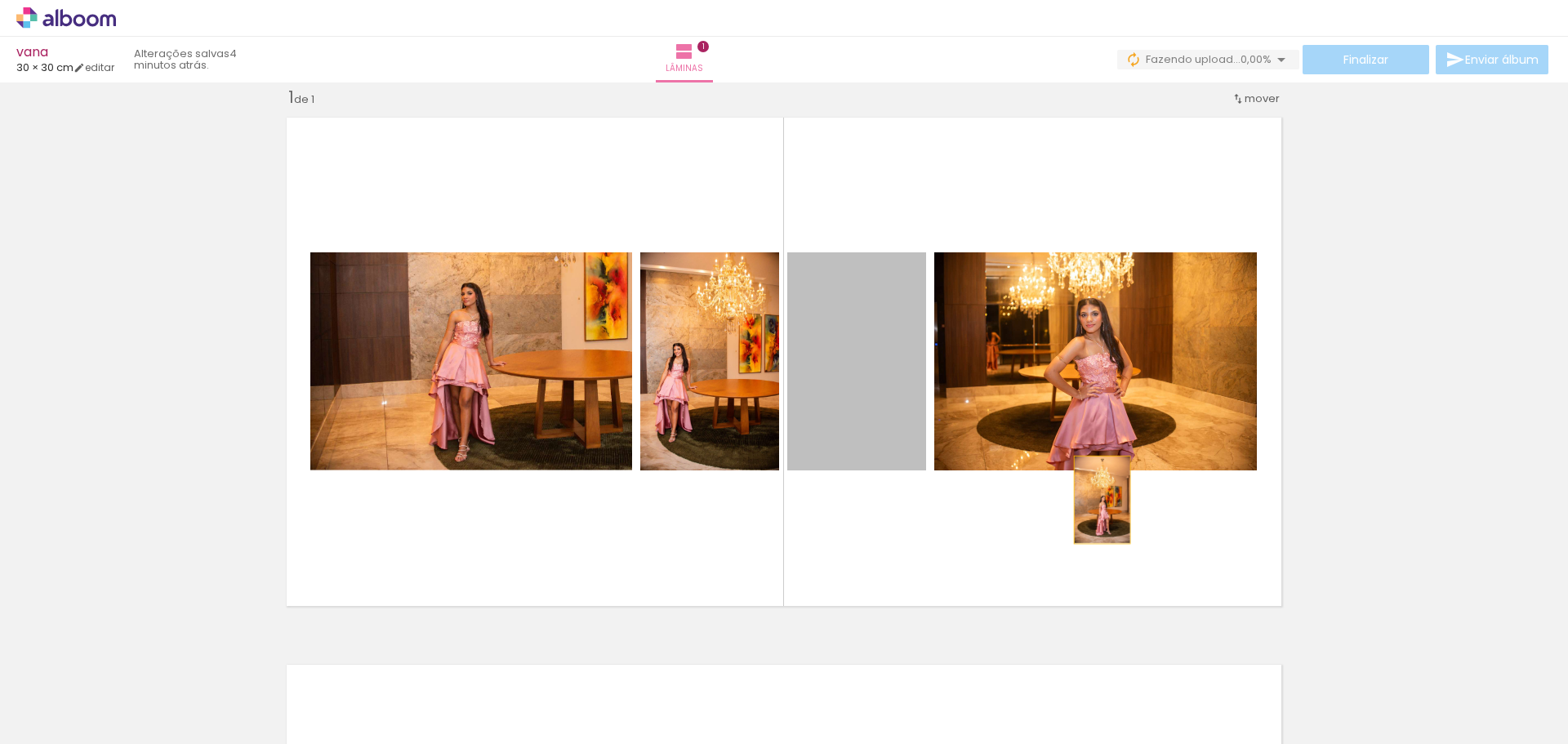
drag, startPoint x: 838, startPoint y: 394, endPoint x: 1194, endPoint y: 433, distance: 358.1
click at [0, 0] on slot at bounding box center [0, 0] width 0 height 0
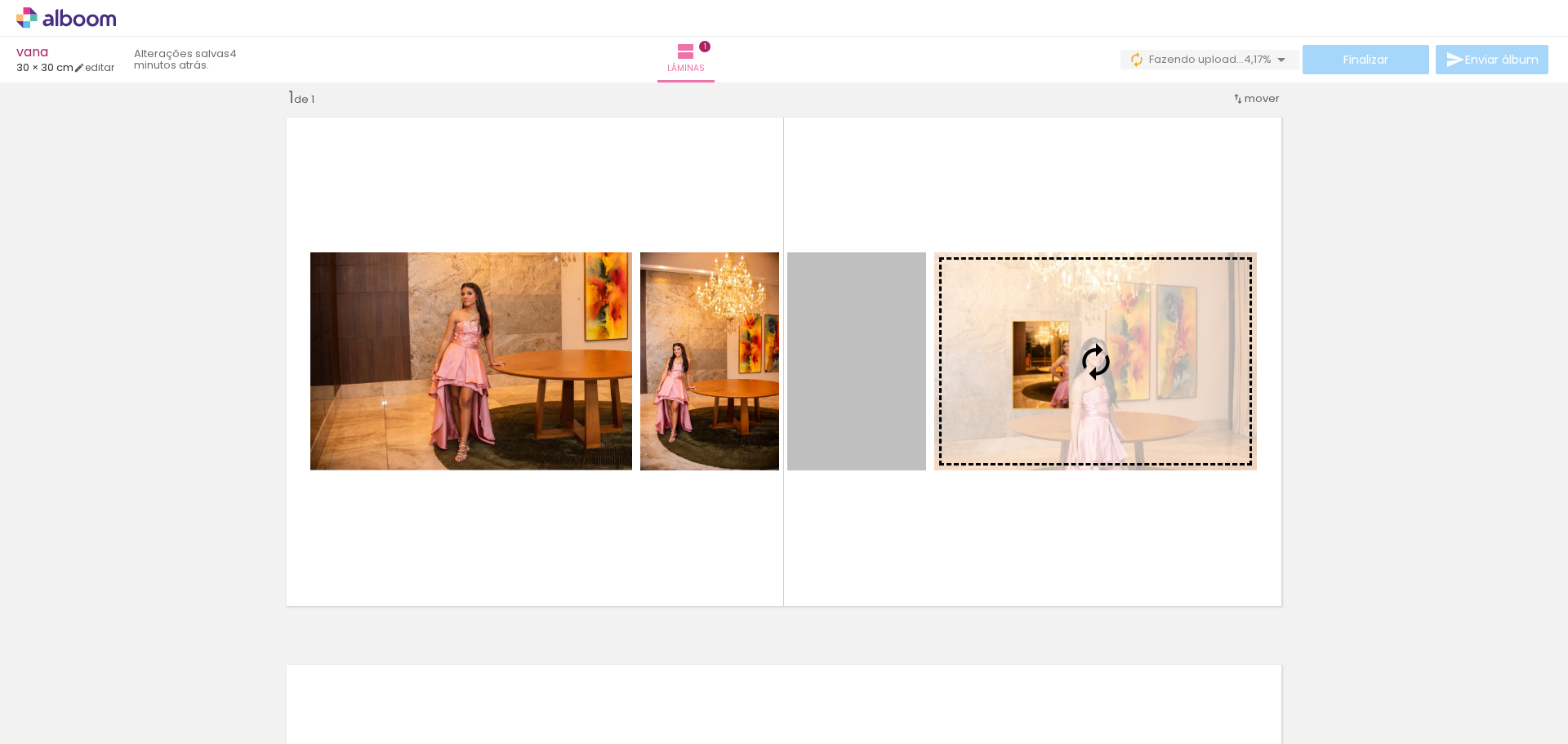
drag, startPoint x: 859, startPoint y: 425, endPoint x: 1068, endPoint y: 365, distance: 217.4
click at [0, 0] on slot at bounding box center [0, 0] width 0 height 0
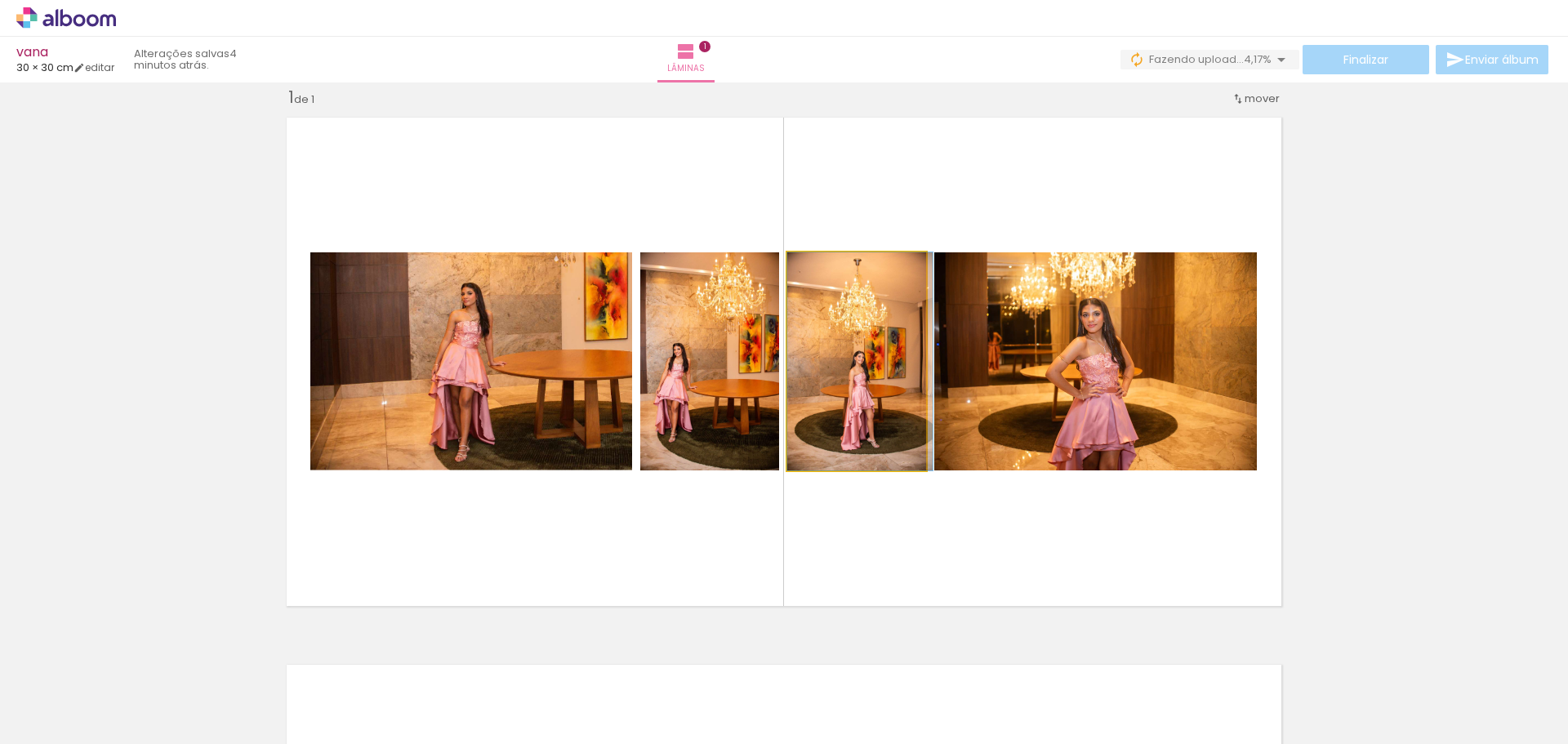
drag, startPoint x: 861, startPoint y: 423, endPoint x: 998, endPoint y: 407, distance: 137.9
click at [0, 0] on slot at bounding box center [0, 0] width 0 height 0
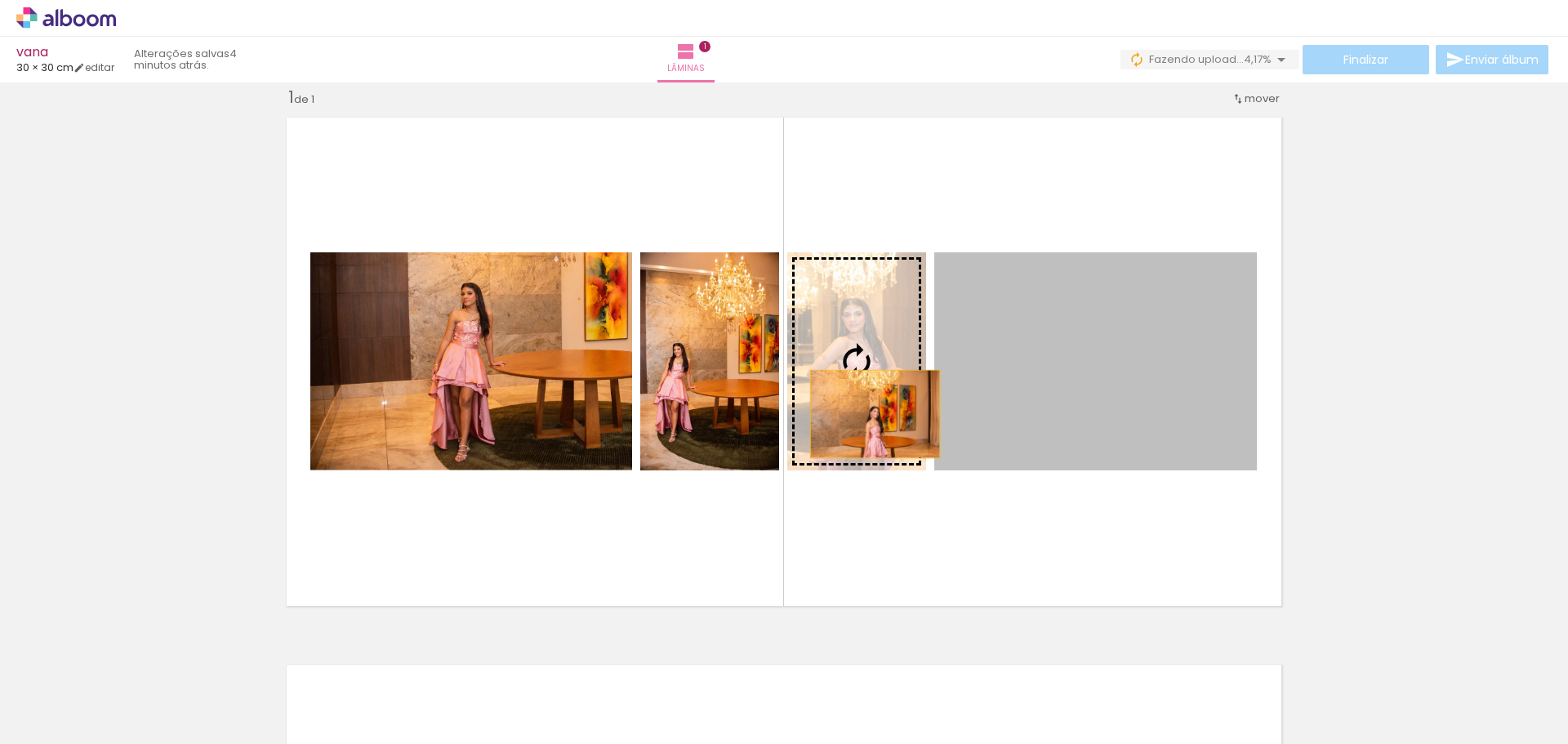
drag, startPoint x: 984, startPoint y: 410, endPoint x: 869, endPoint y: 414, distance: 115.1
click at [0, 0] on slot at bounding box center [0, 0] width 0 height 0
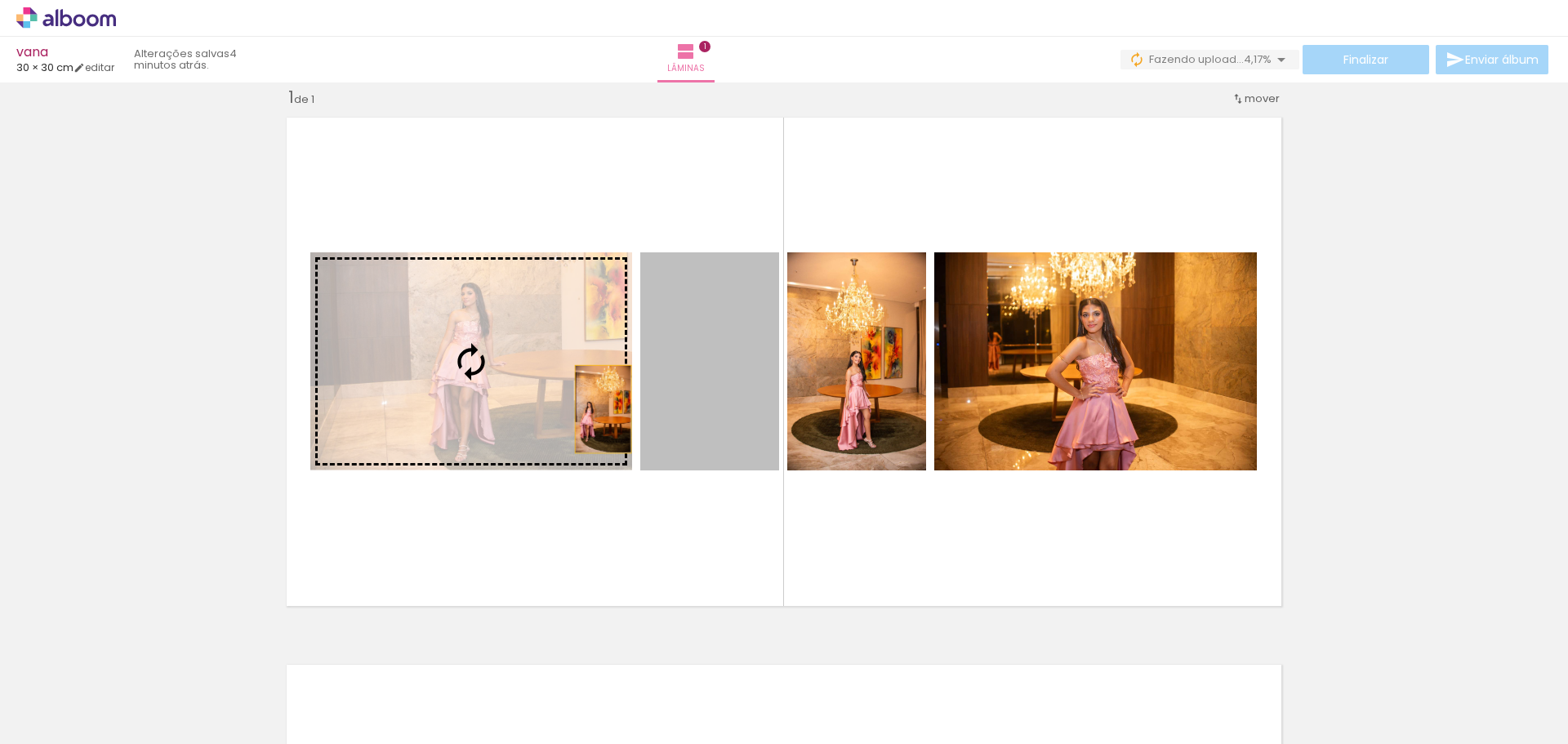
drag, startPoint x: 621, startPoint y: 410, endPoint x: 489, endPoint y: 402, distance: 132.2
click at [0, 0] on slot at bounding box center [0, 0] width 0 height 0
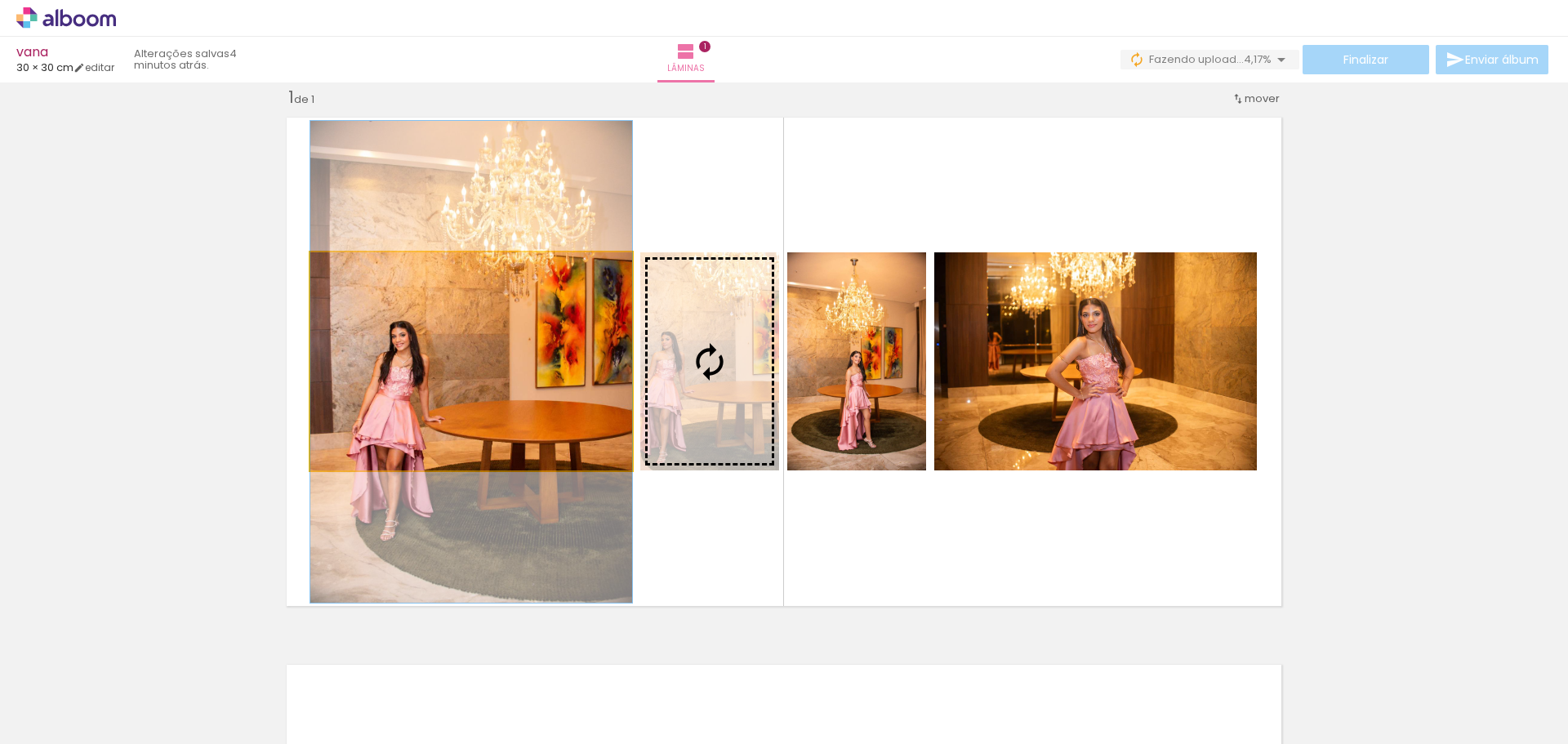
drag, startPoint x: 620, startPoint y: 413, endPoint x: 770, endPoint y: 414, distance: 150.0
click at [0, 0] on slot at bounding box center [0, 0] width 0 height 0
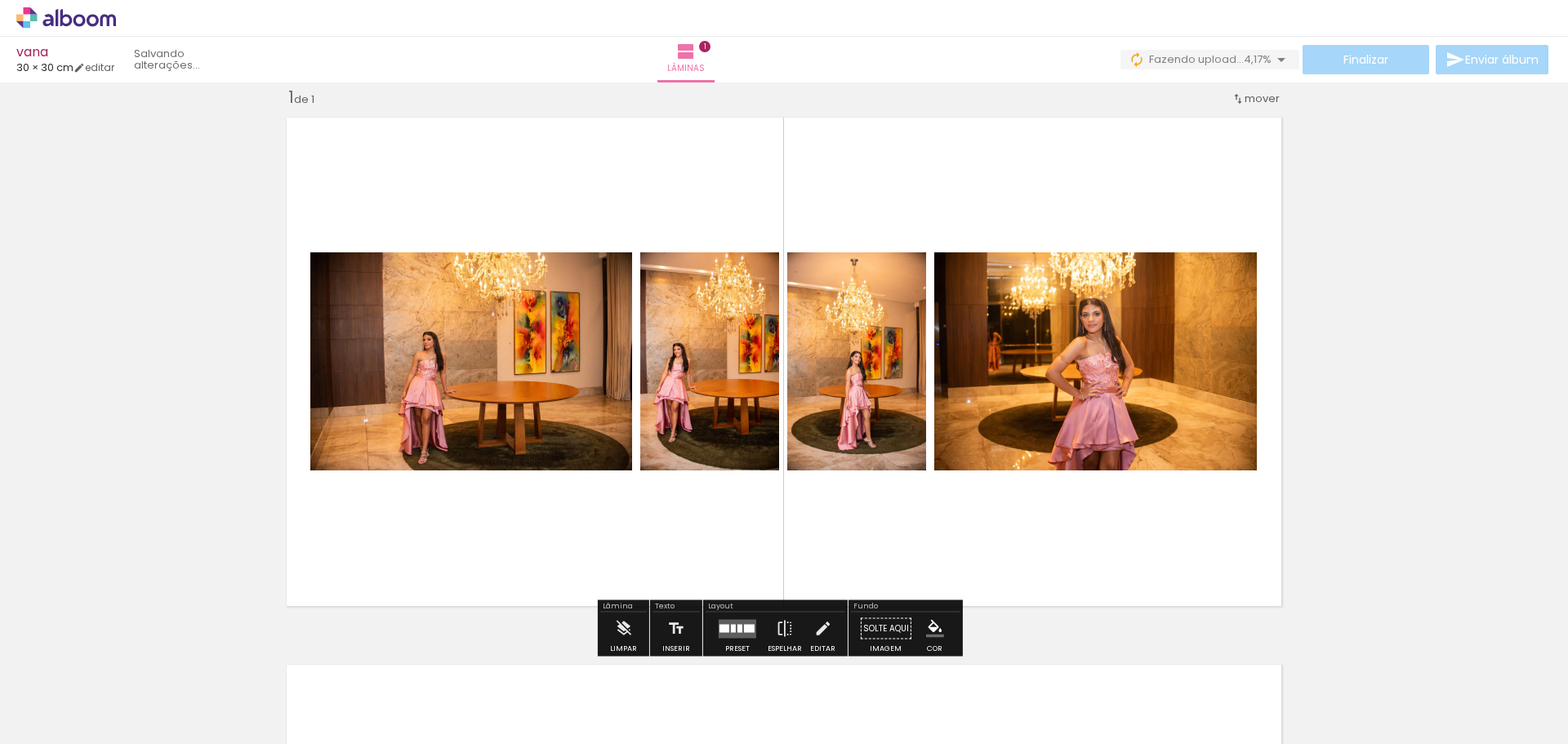
click at [737, 629] on div at bounding box center [740, 628] width 5 height 8
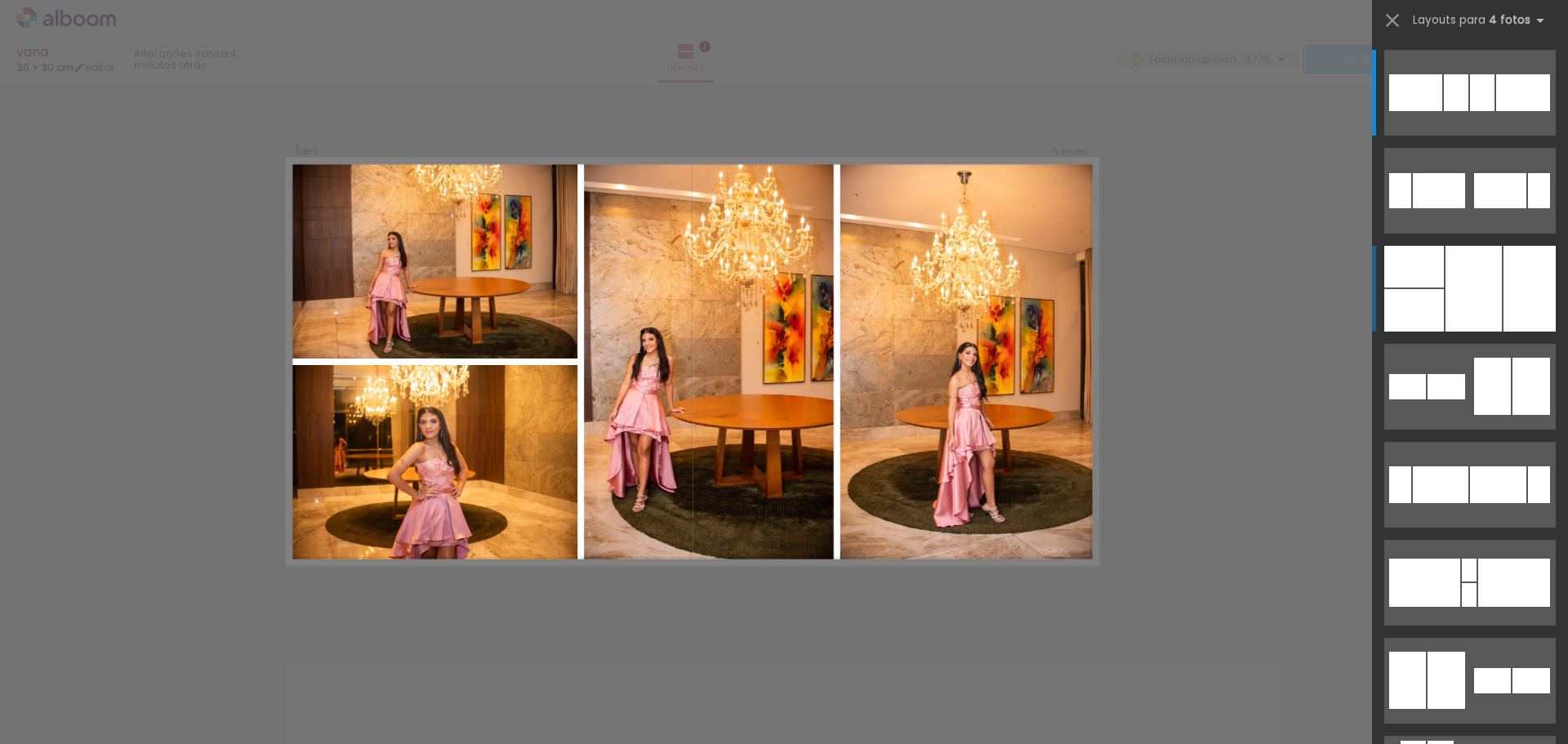
click at [1408, 303] on div at bounding box center [1414, 310] width 59 height 42
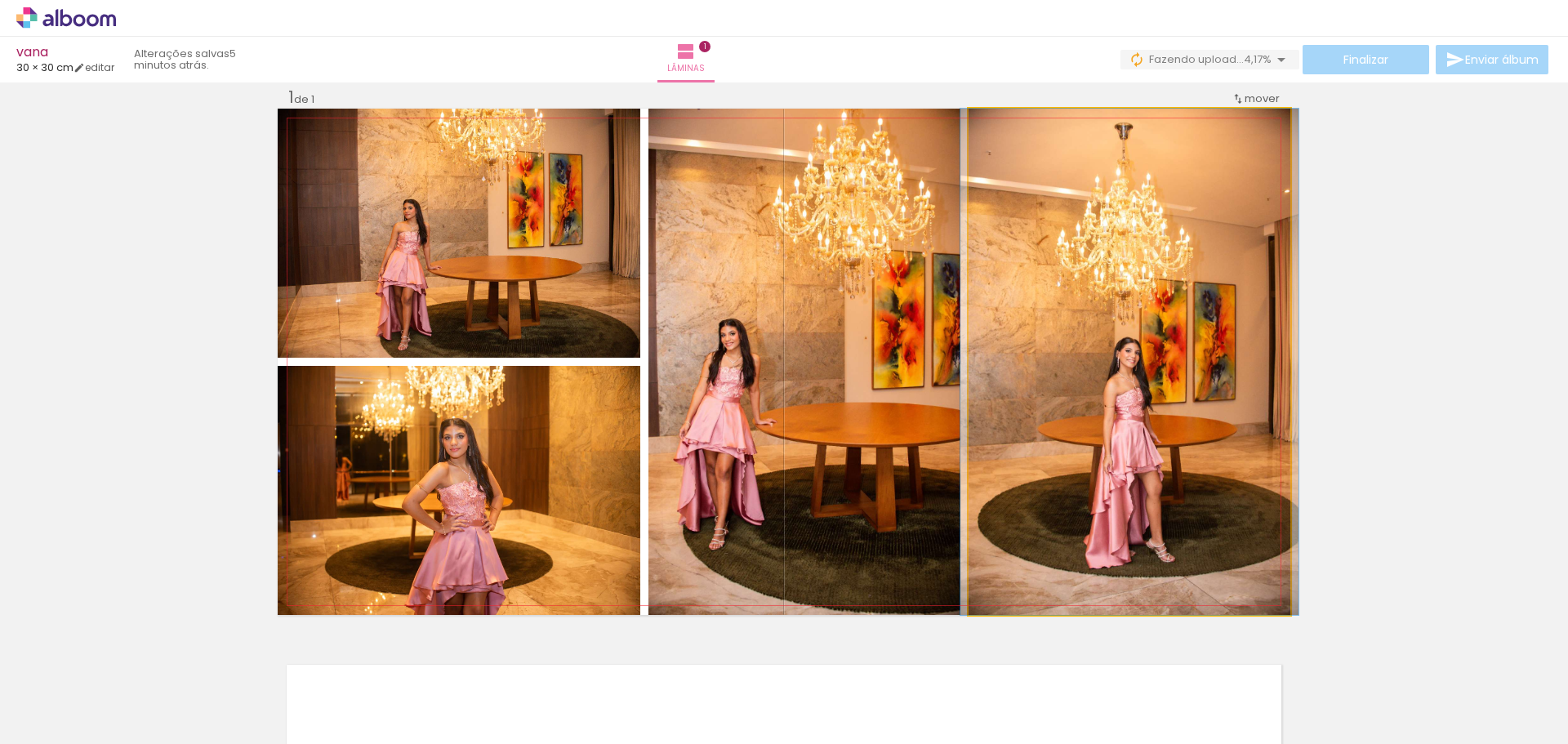
click at [1203, 305] on quentale-photo at bounding box center [1130, 361] width 322 height 506
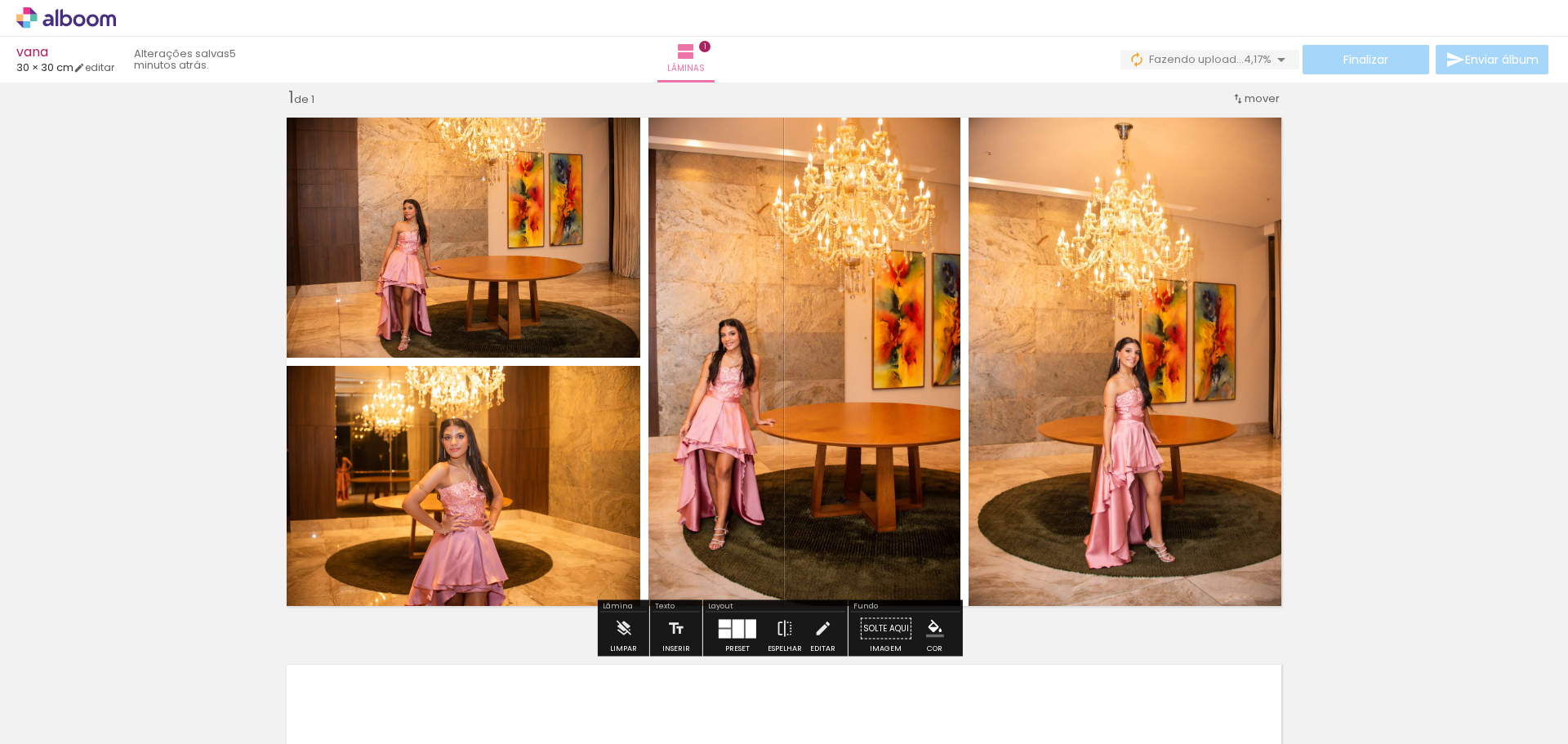
click at [1387, 291] on div "Inserir lâmina 1 de 1" at bounding box center [784, 614] width 1568 height 1095
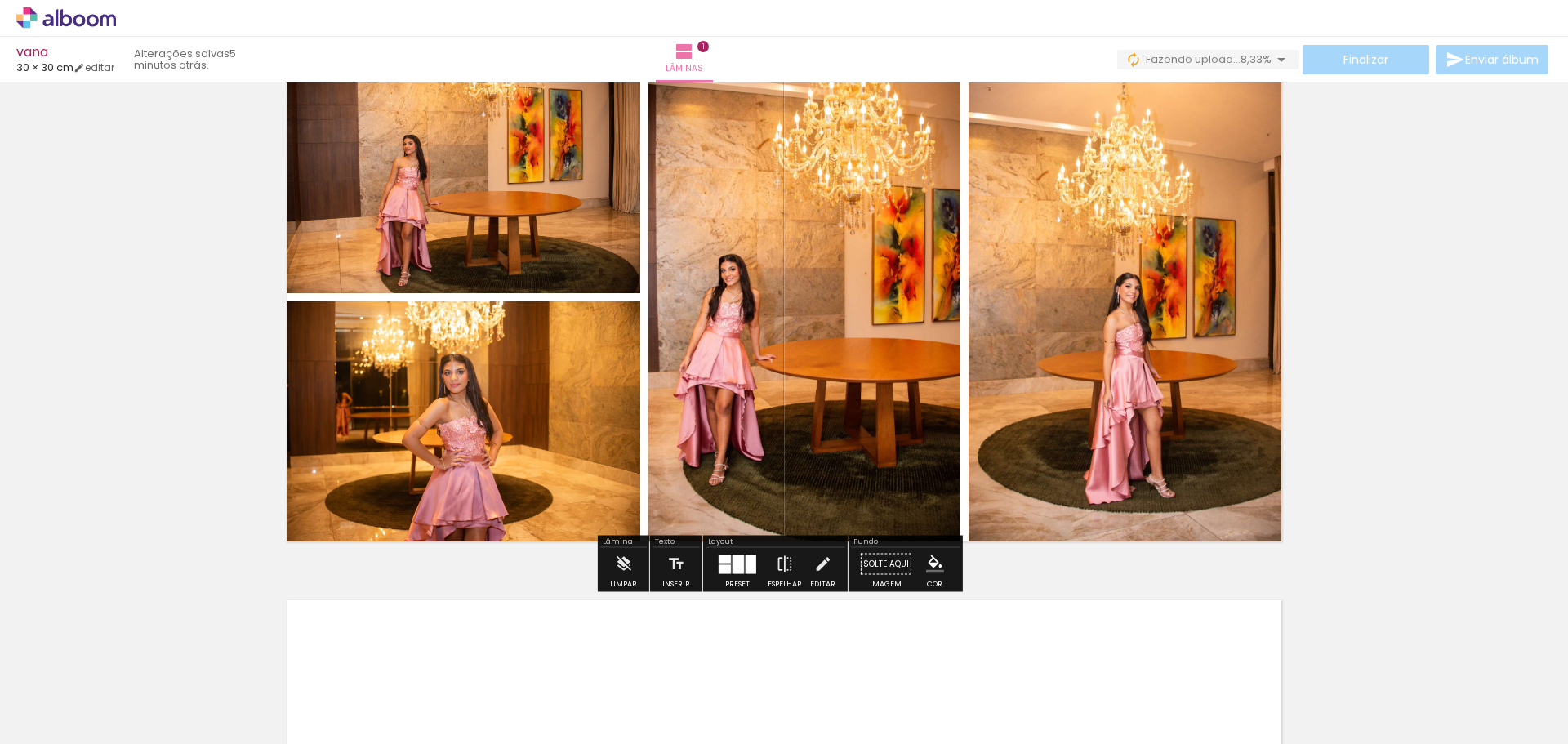
scroll to position [164, 0]
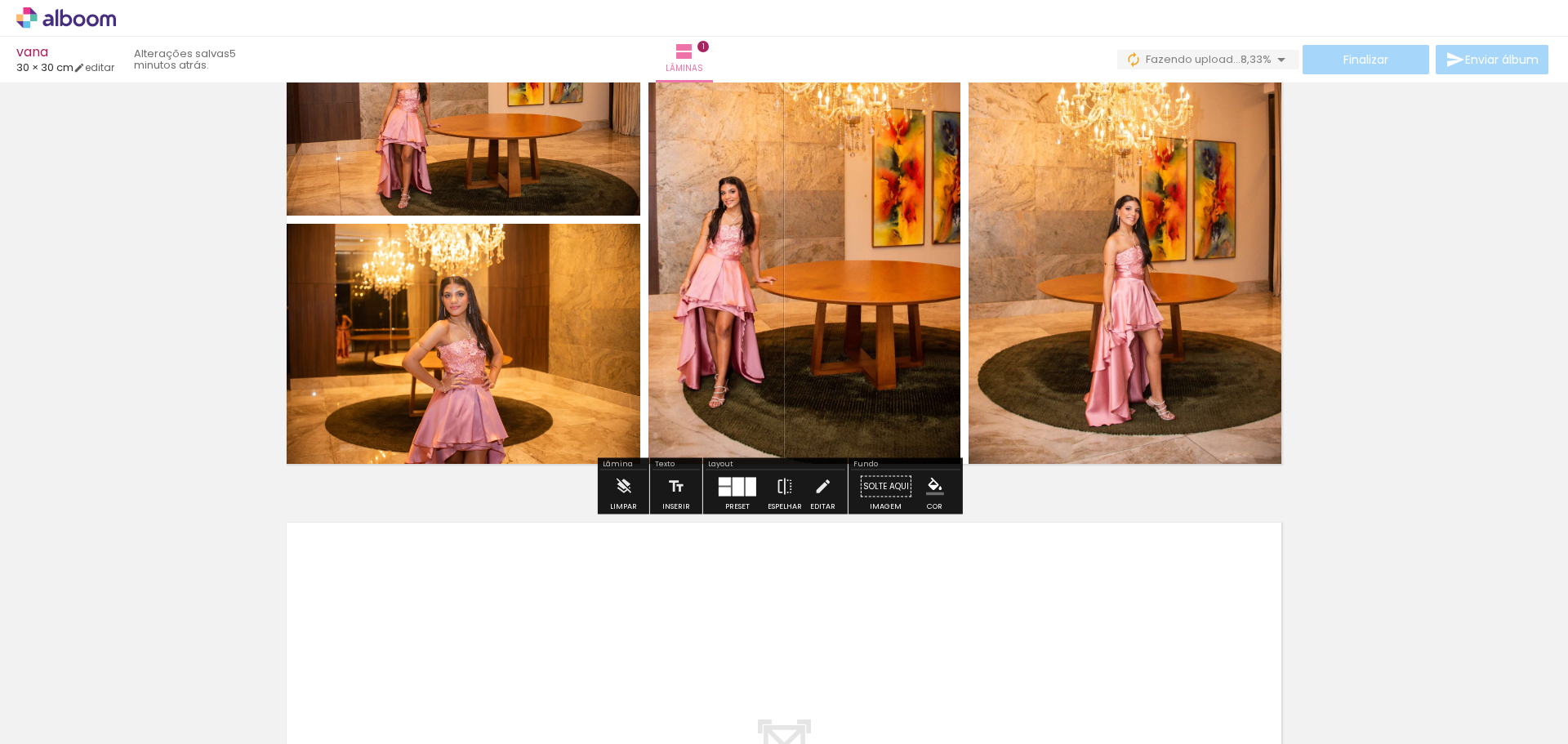
click at [738, 488] on div at bounding box center [737, 486] width 11 height 19
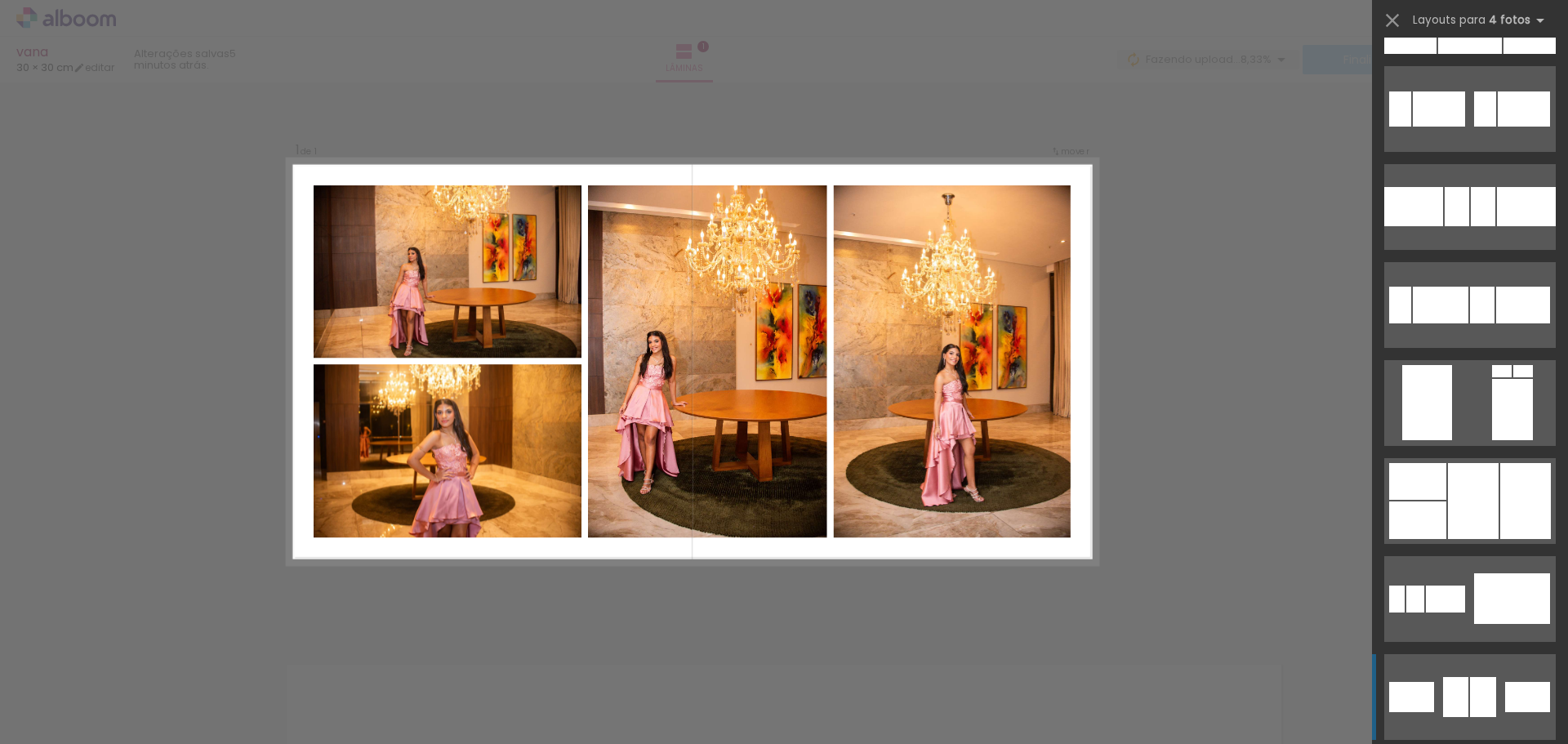
scroll to position [3054, 0]
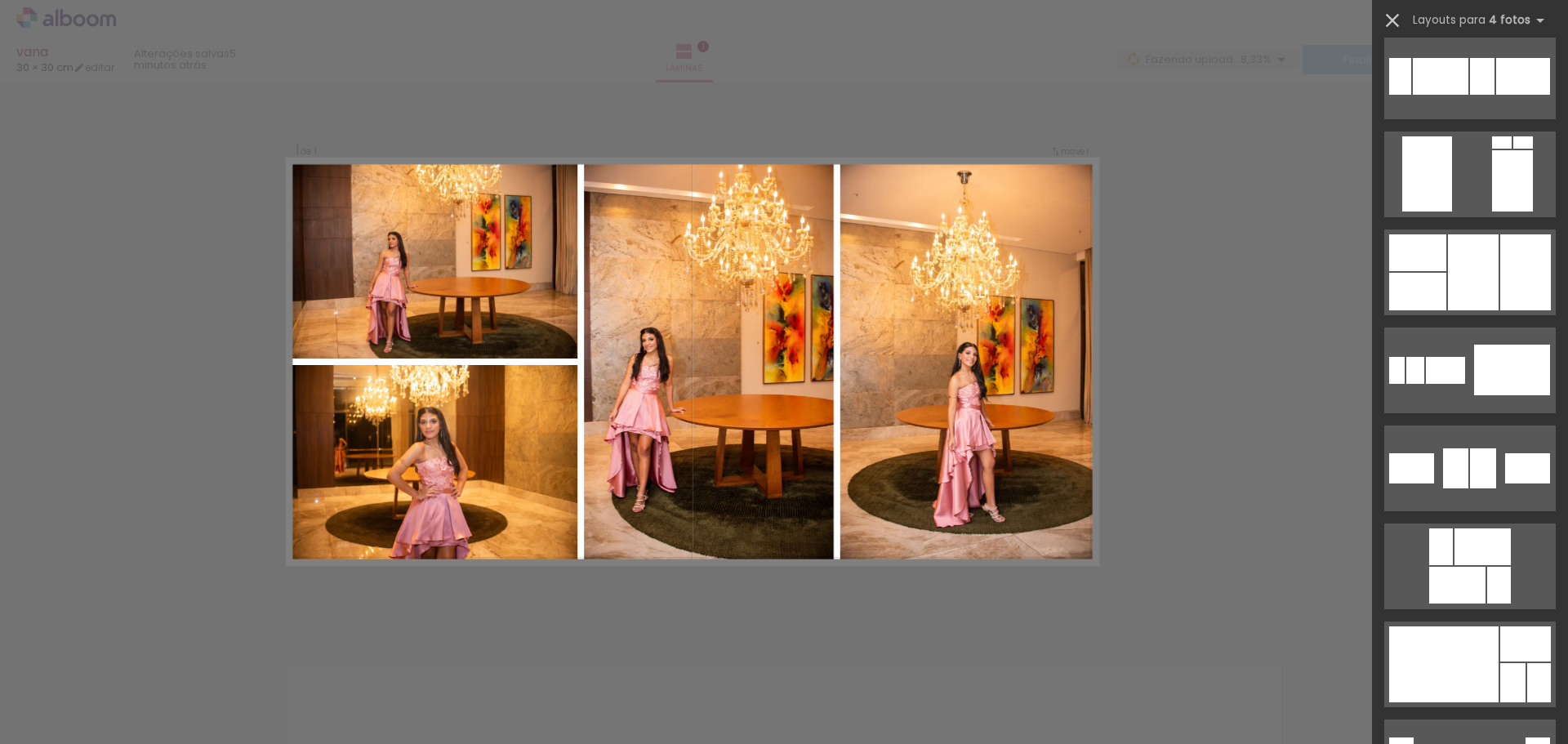
click at [1386, 21] on iron-icon at bounding box center [1393, 20] width 23 height 23
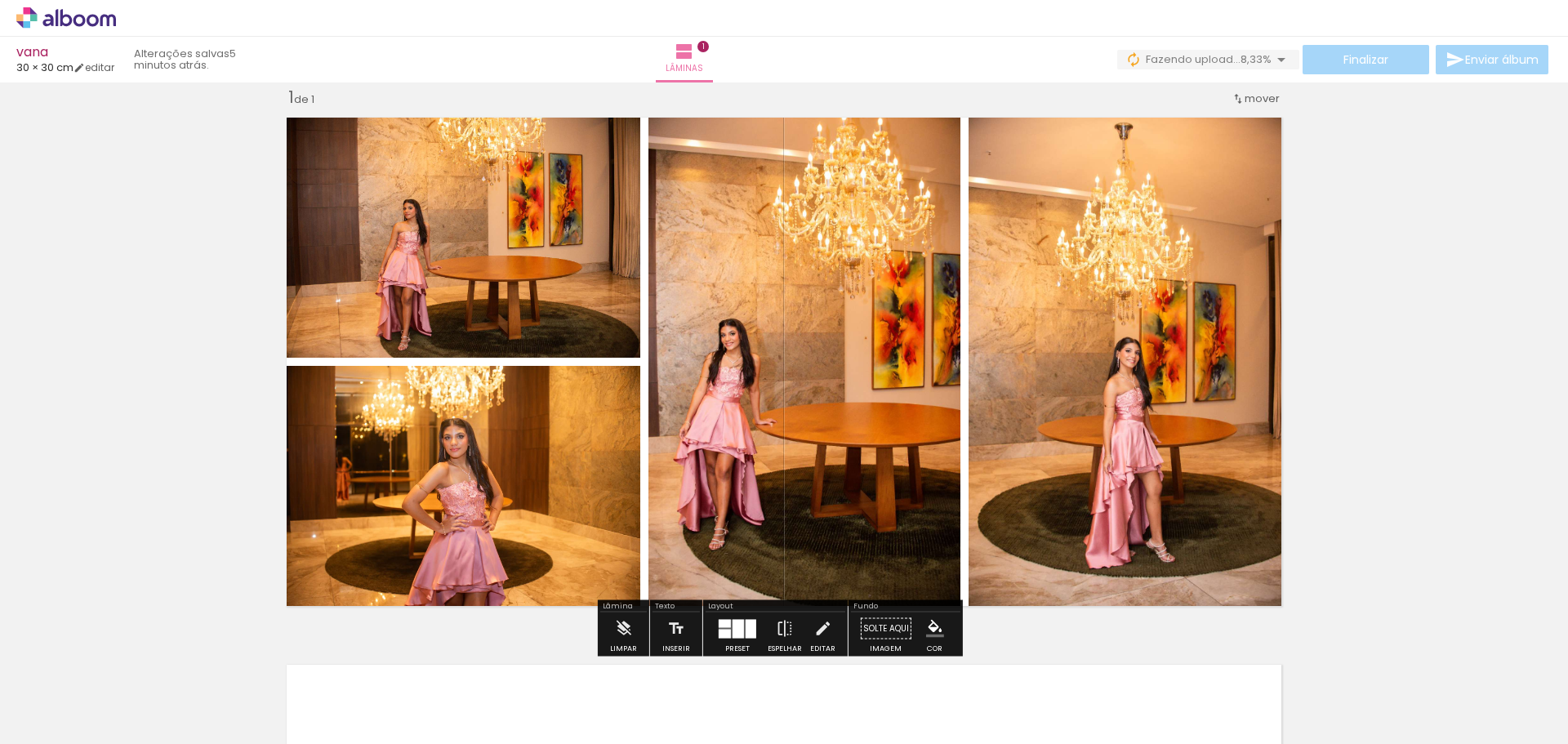
click at [1276, 55] on iron-icon at bounding box center [1281, 59] width 19 height 19
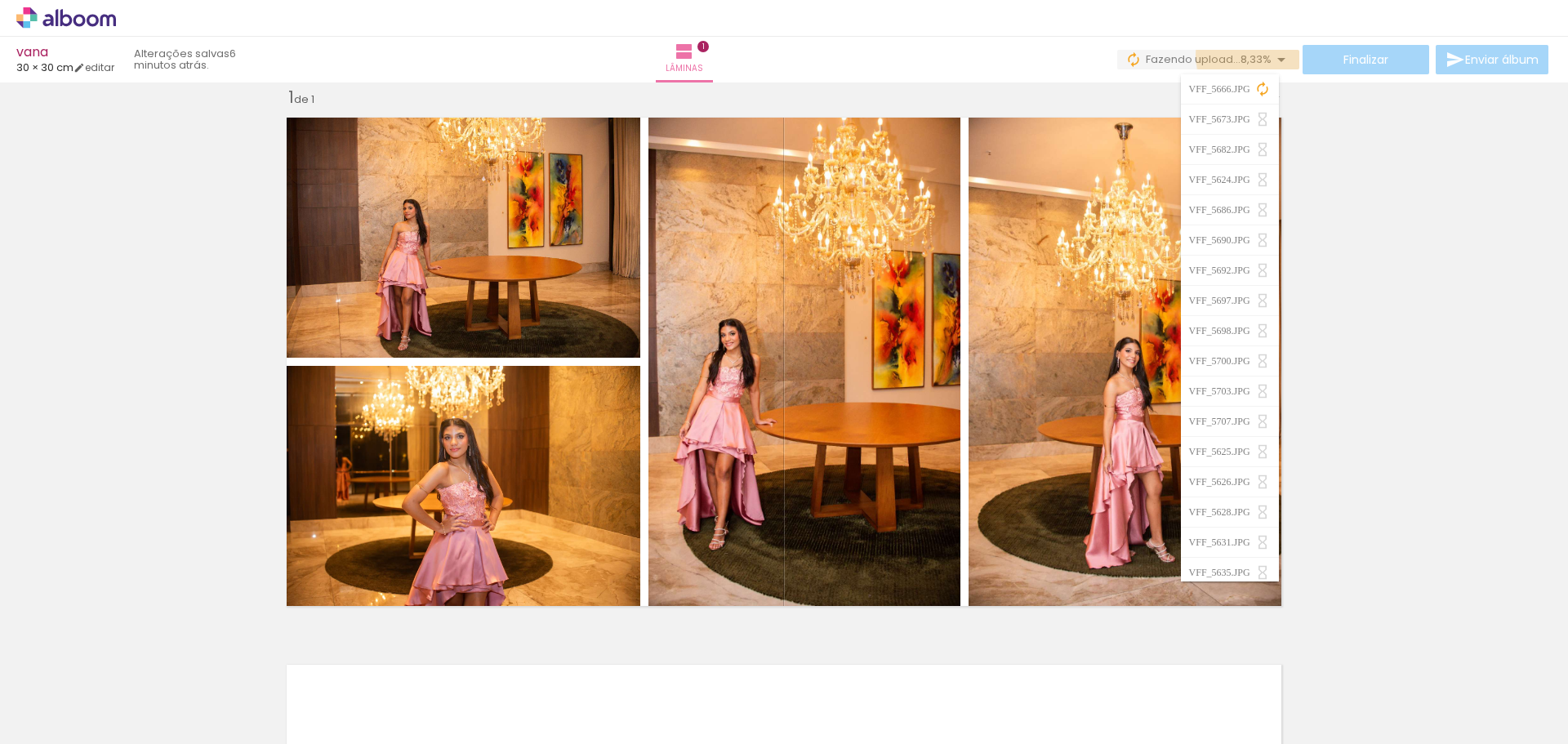
click at [1276, 55] on iron-icon at bounding box center [1281, 59] width 19 height 19
